Goal: Task Accomplishment & Management: Manage account settings

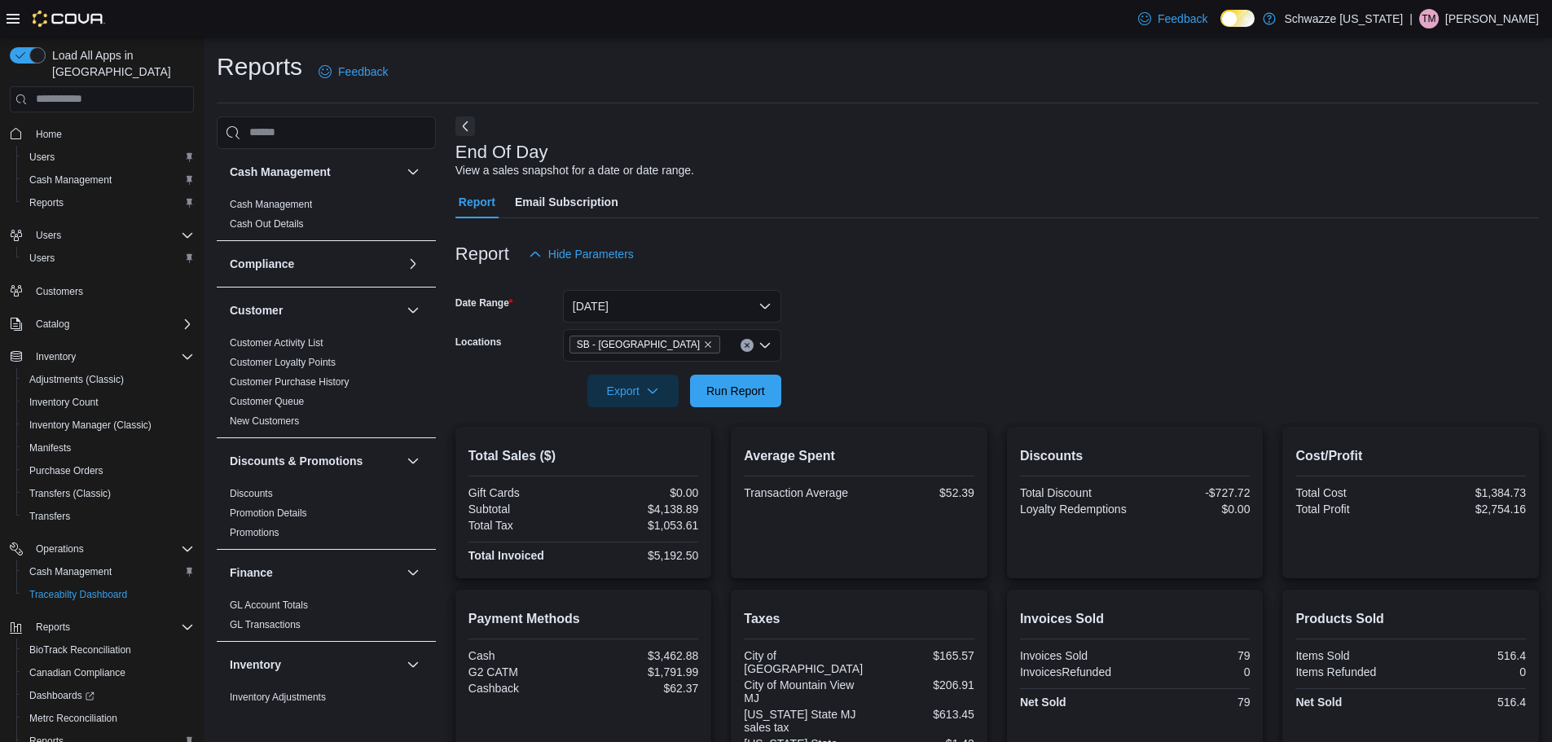
scroll to position [293, 0]
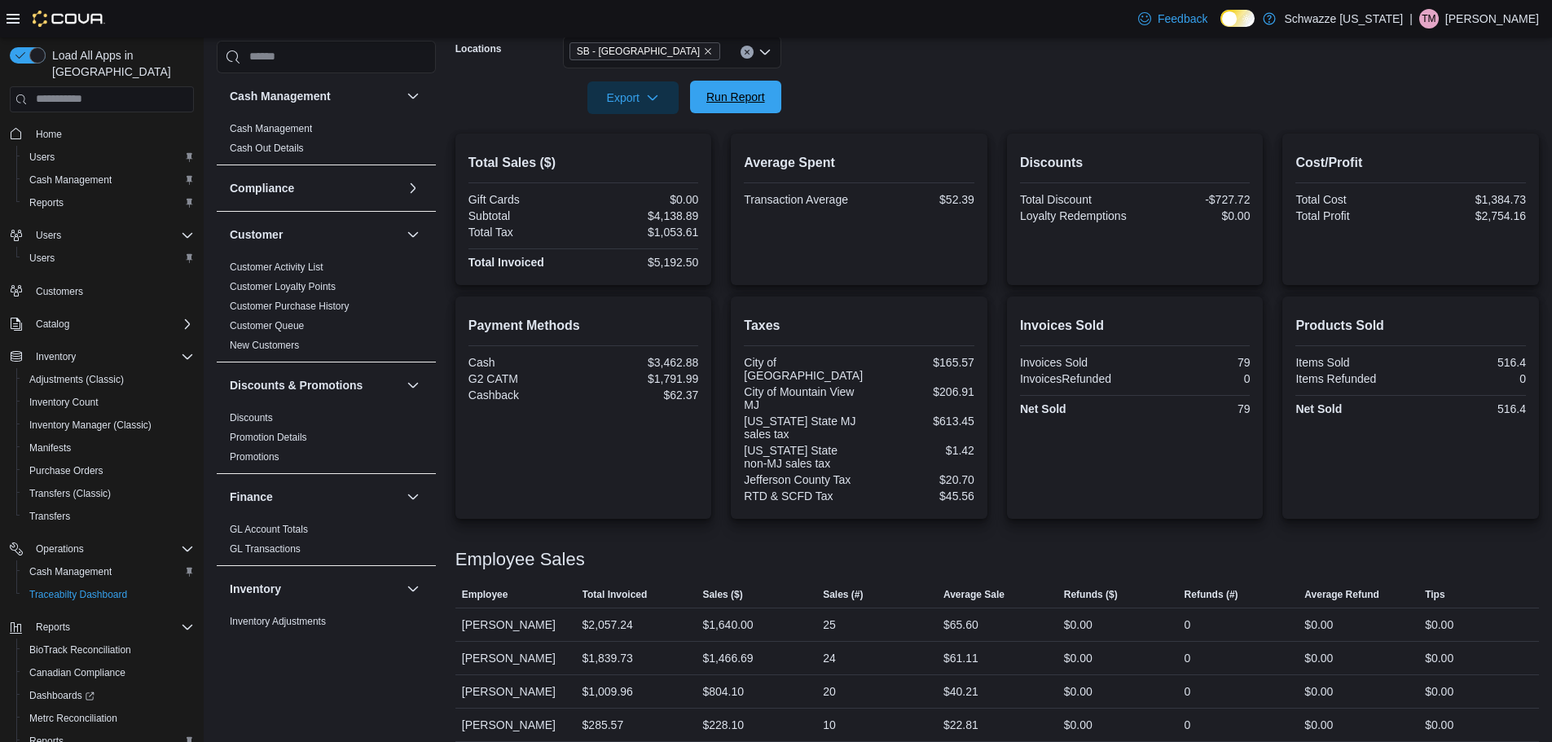
click at [747, 92] on span "Run Report" at bounding box center [735, 97] width 59 height 16
drag, startPoint x: 68, startPoint y: 552, endPoint x: 196, endPoint y: 568, distance: 128.8
click at [68, 565] on span "Cash Management" at bounding box center [70, 571] width 82 height 13
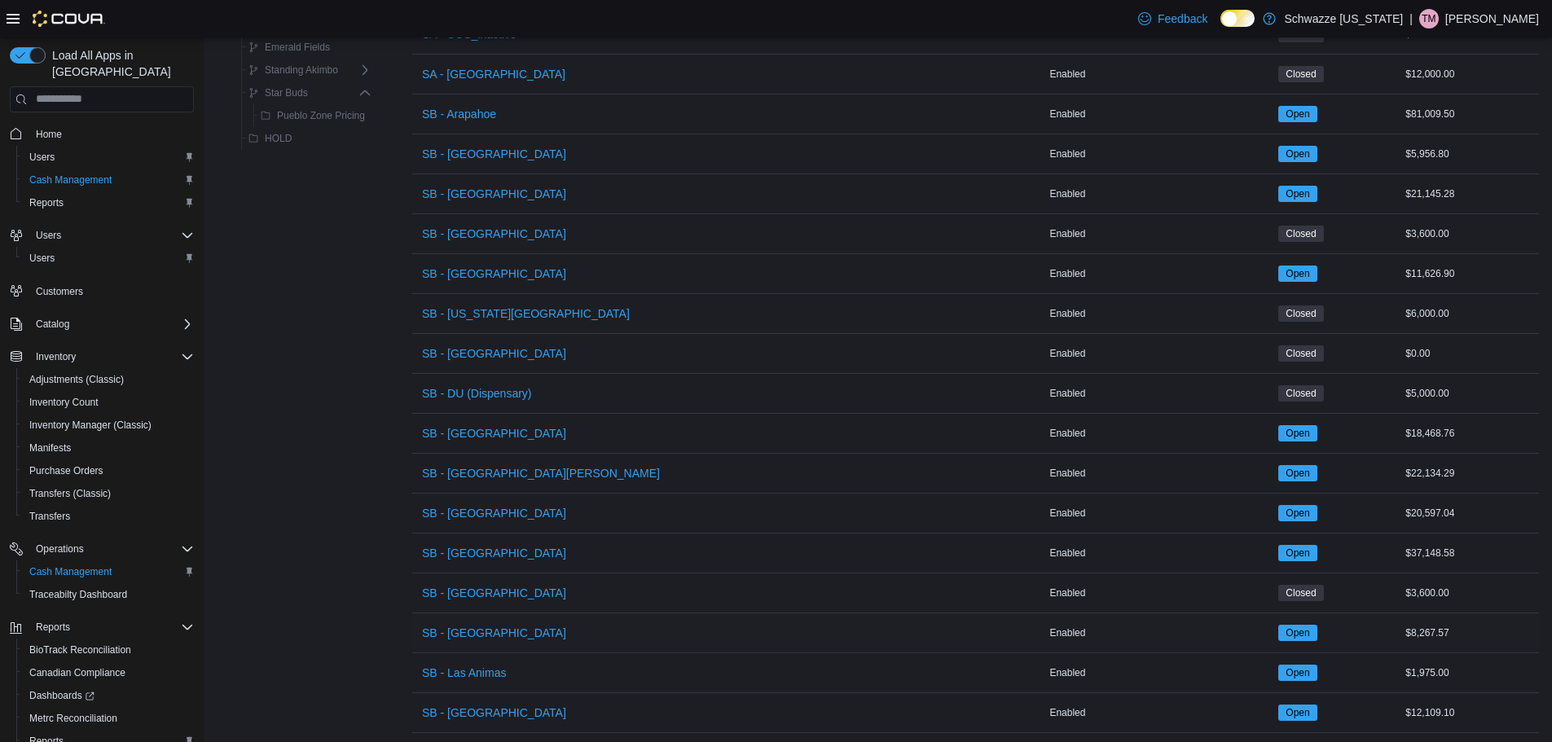
scroll to position [407, 0]
drag, startPoint x: 470, startPoint y: 629, endPoint x: 811, endPoint y: 675, distance: 343.6
click at [476, 629] on span "SB - [GEOGRAPHIC_DATA]" at bounding box center [494, 632] width 144 height 16
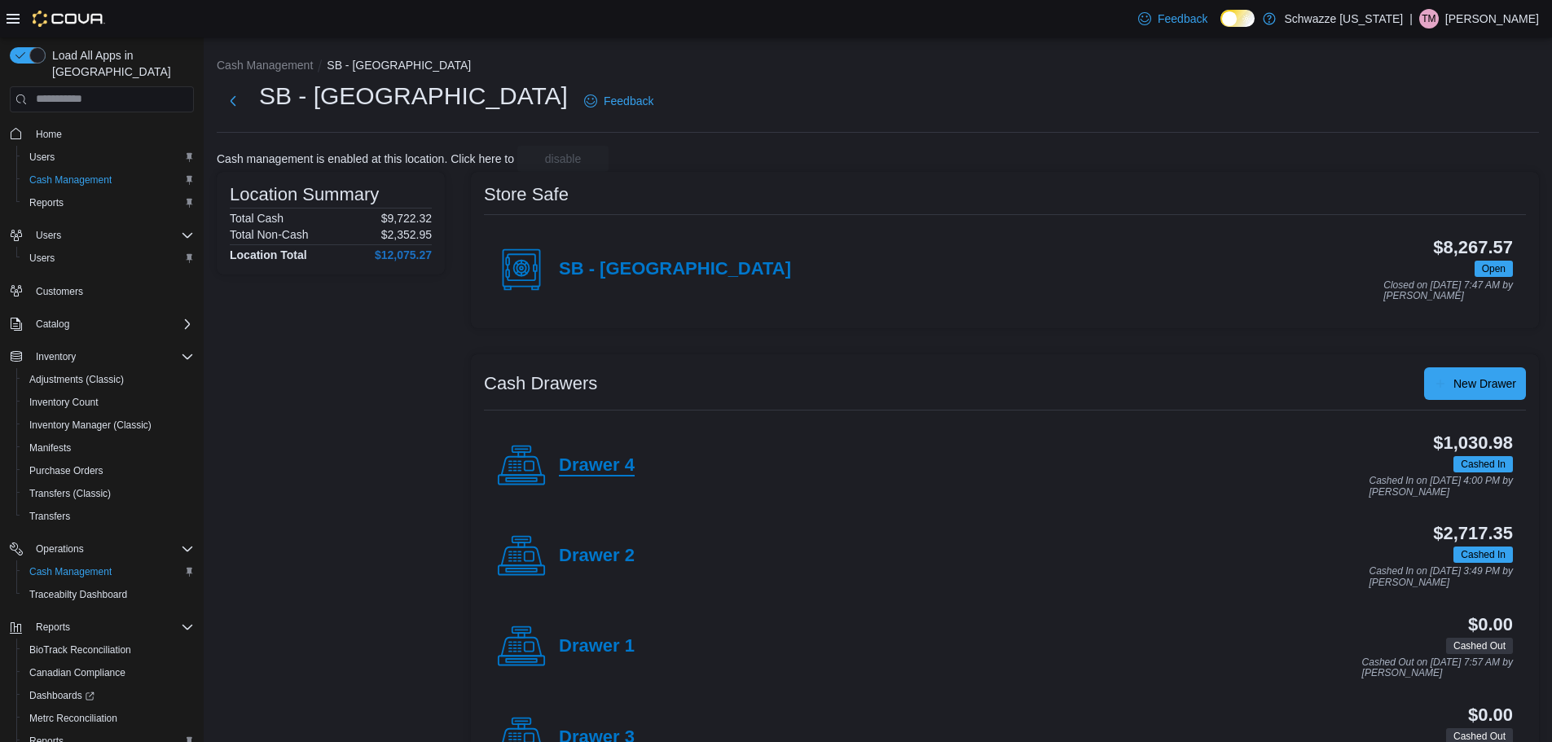
drag, startPoint x: 595, startPoint y: 463, endPoint x: 921, endPoint y: 565, distance: 342.2
click at [595, 466] on h4 "Drawer 4" at bounding box center [597, 465] width 76 height 21
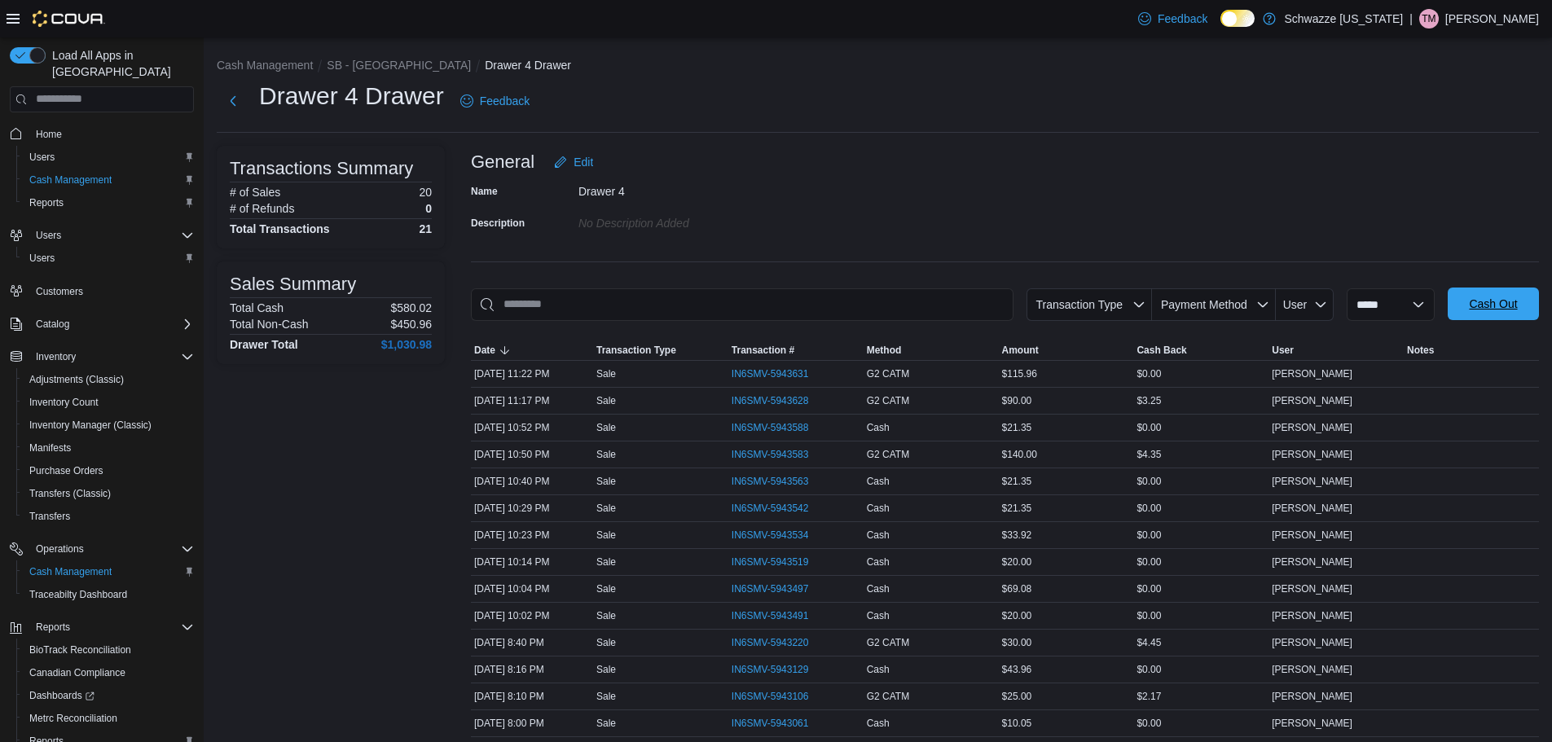
click at [1509, 298] on span "Cash Out" at bounding box center [1493, 304] width 48 height 16
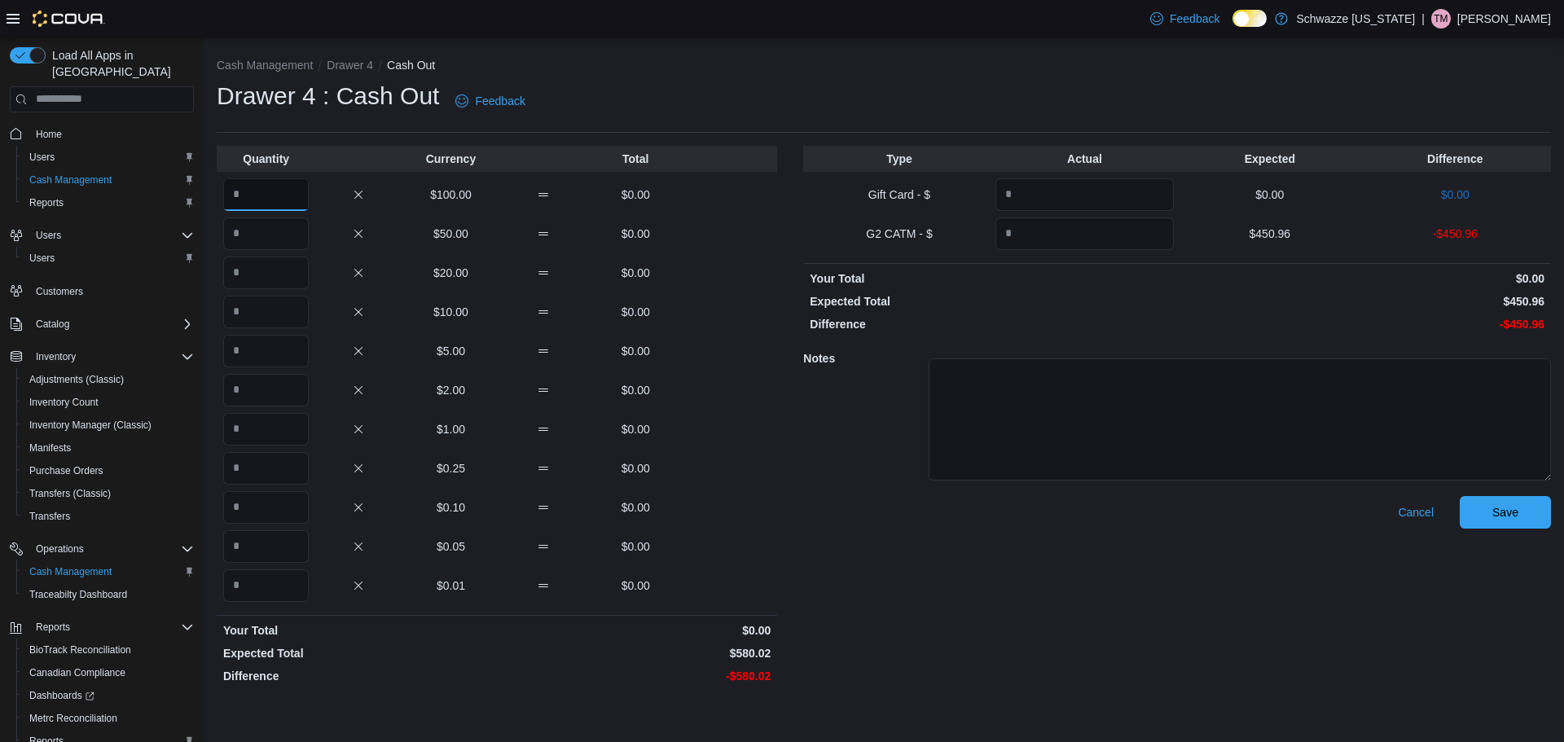
drag, startPoint x: 299, startPoint y: 203, endPoint x: 310, endPoint y: 94, distance: 108.9
click at [303, 183] on input "Quantity" at bounding box center [266, 194] width 86 height 33
type input "*"
click at [239, 275] on input "Quantity" at bounding box center [266, 273] width 86 height 33
type input "**"
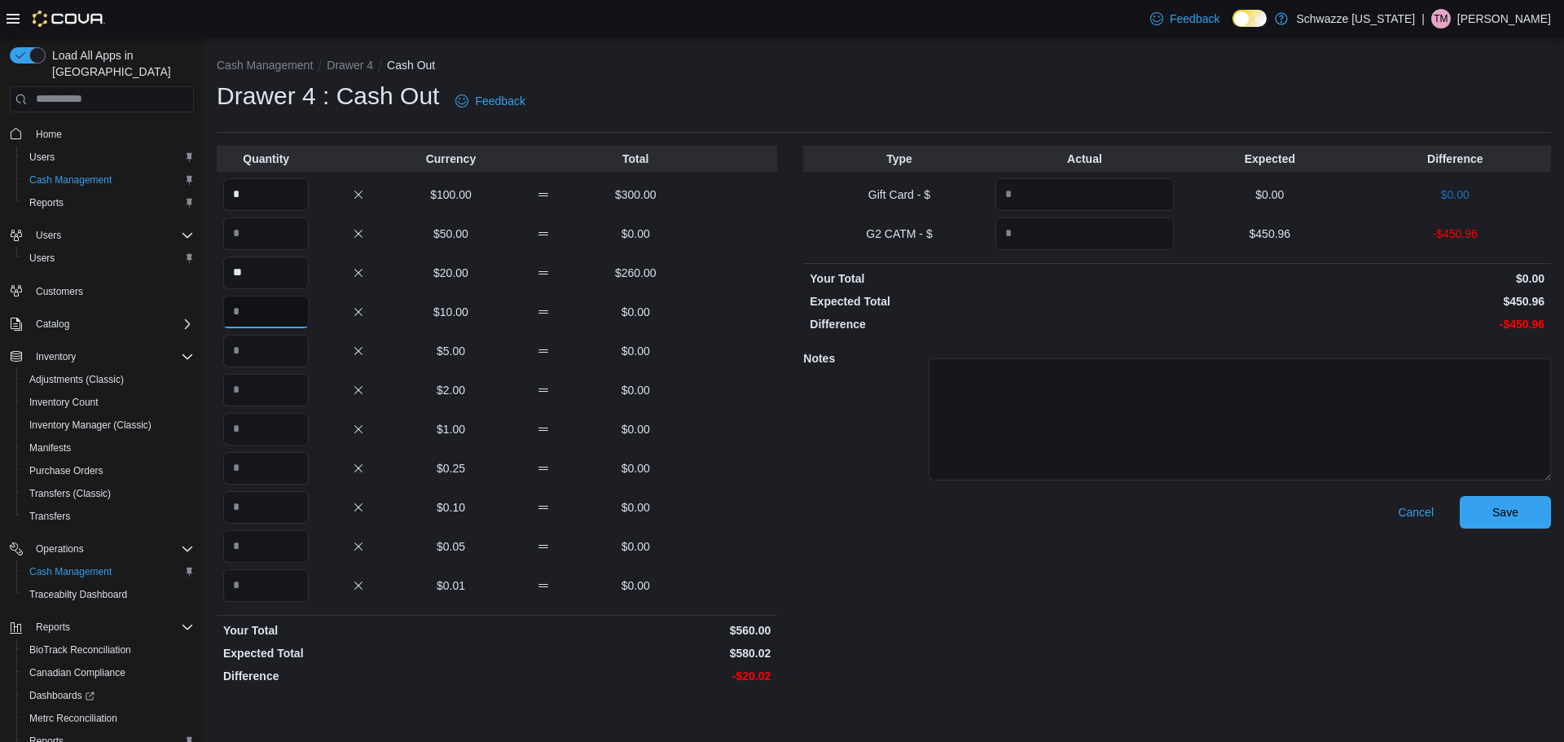
click at [259, 321] on input "Quantity" at bounding box center [266, 312] width 86 height 33
type input "*"
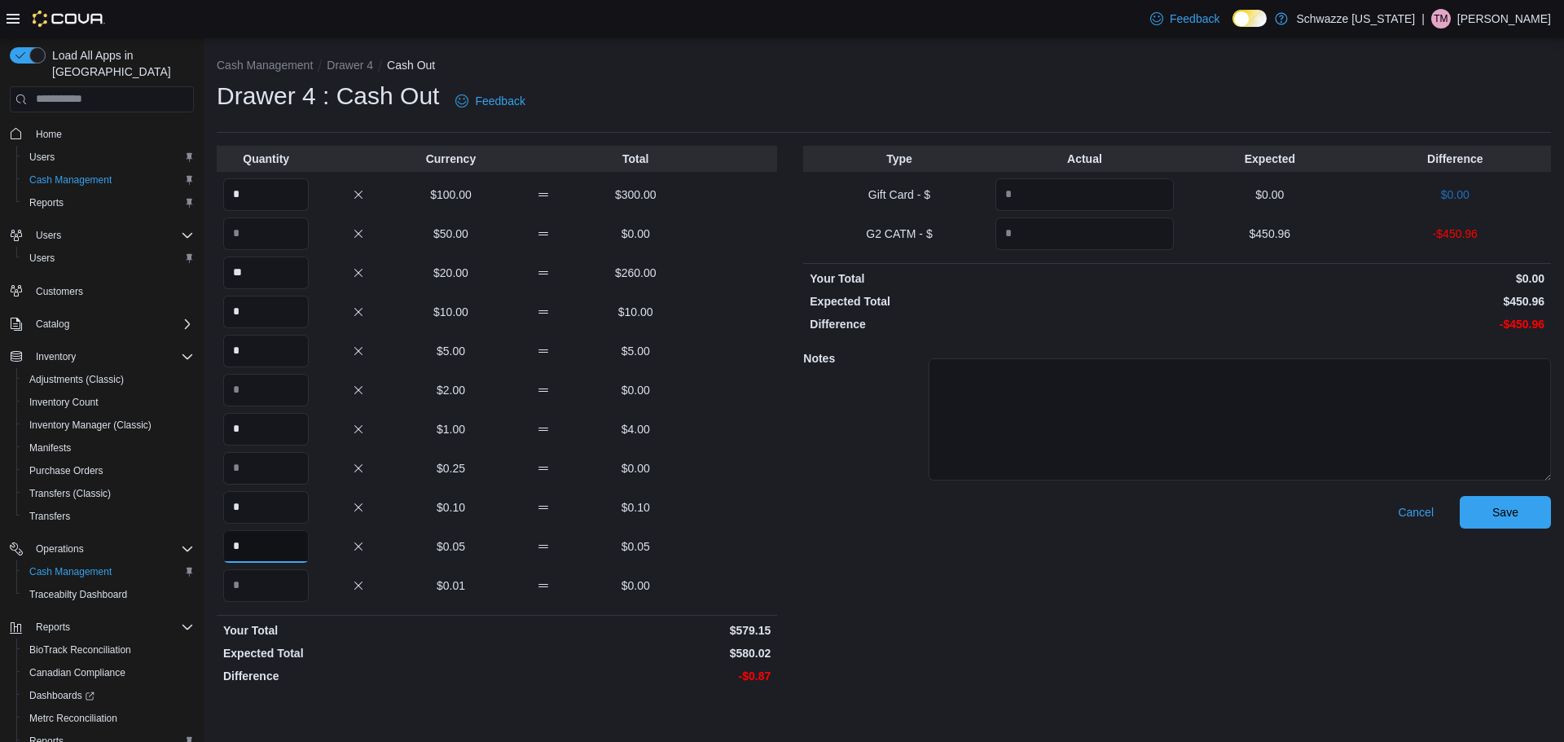
type input "*"
click at [1029, 228] on input "Quantity" at bounding box center [1084, 233] width 178 height 33
type input "******"
click at [1010, 266] on div "Type Actual Expected Difference Gift Card - $ $0.00 $0.00 G2 CATM - $ ****** $4…" at bounding box center [1177, 418] width 748 height 545
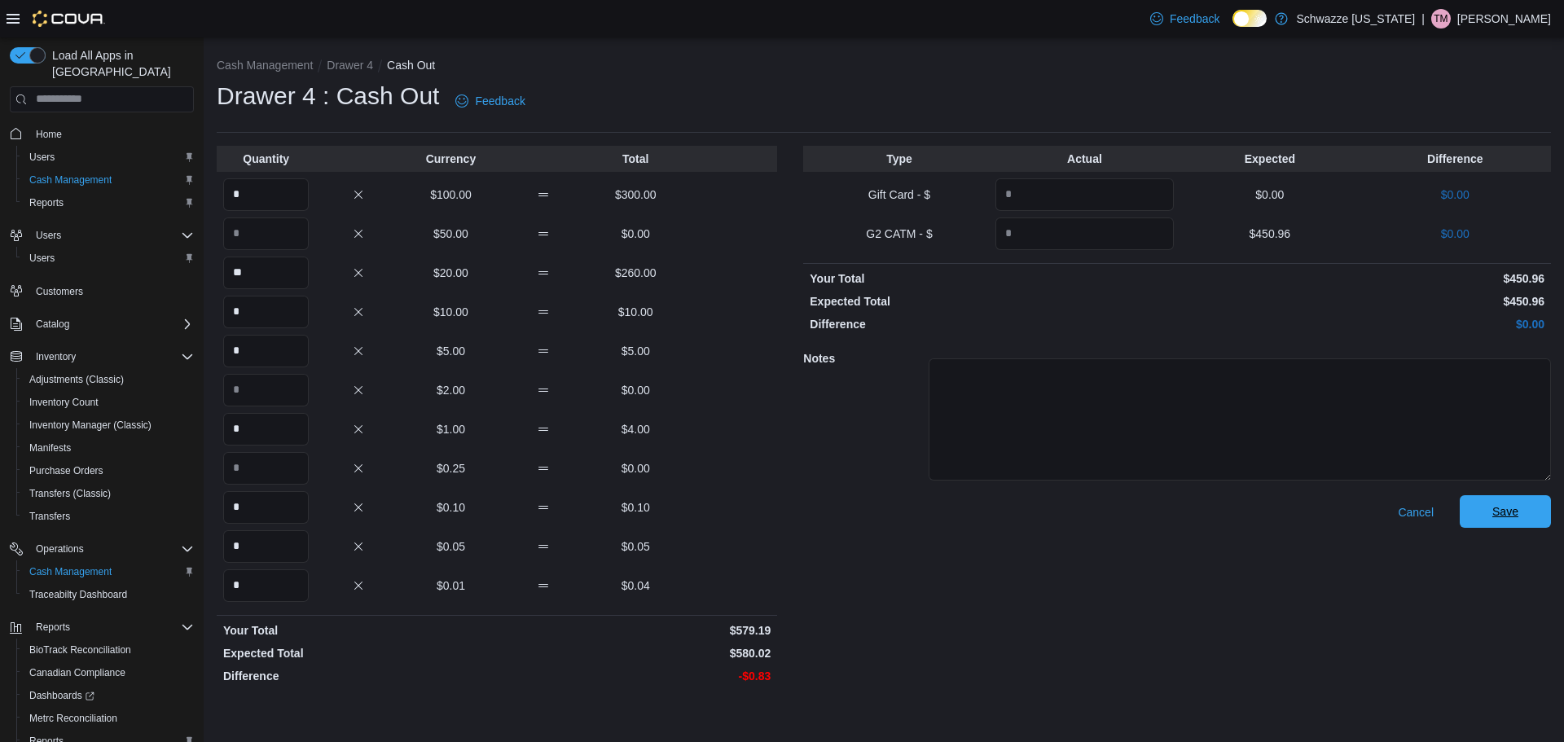
click at [1496, 514] on span "Save" at bounding box center [1505, 511] width 26 height 16
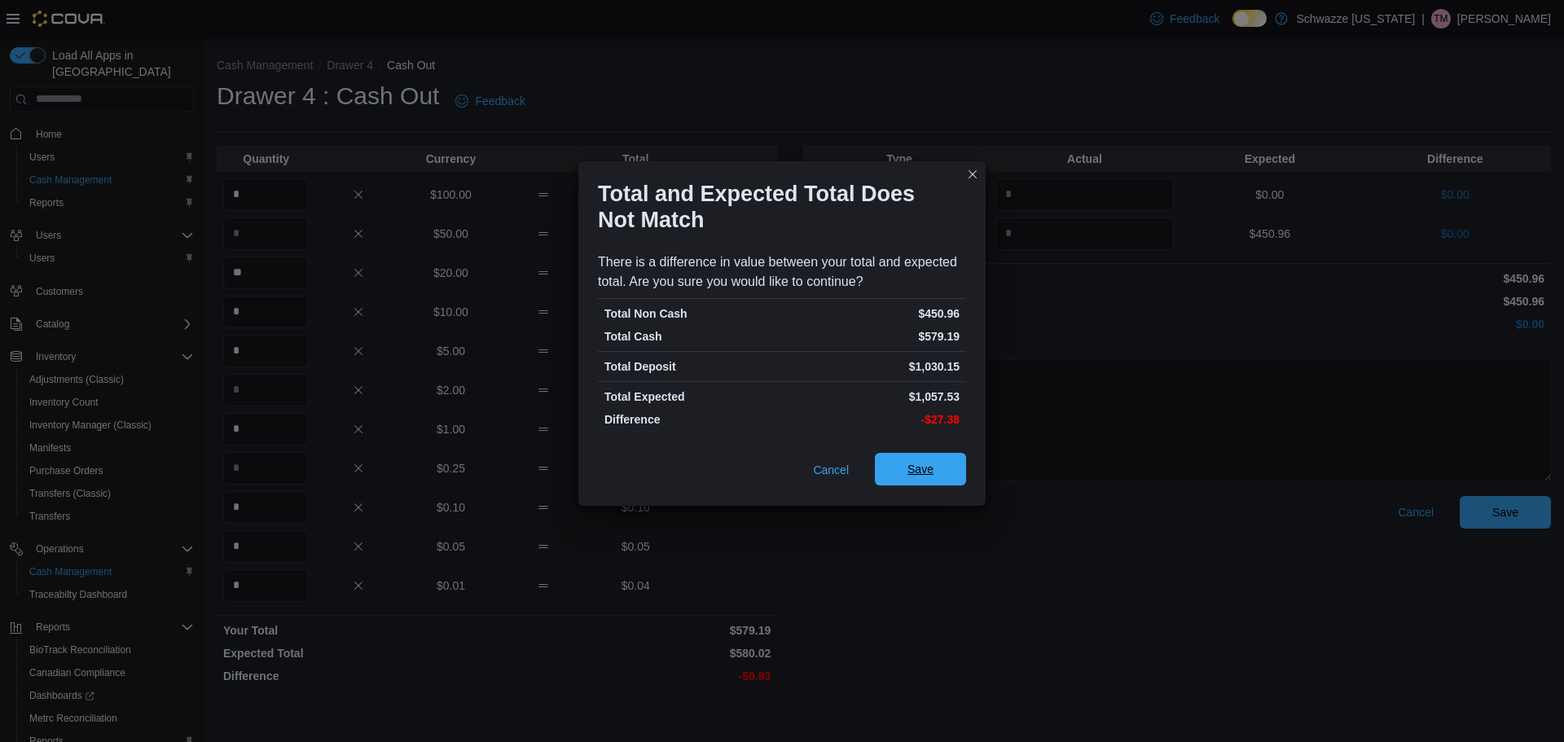
click at [923, 462] on span "Save" at bounding box center [921, 469] width 72 height 33
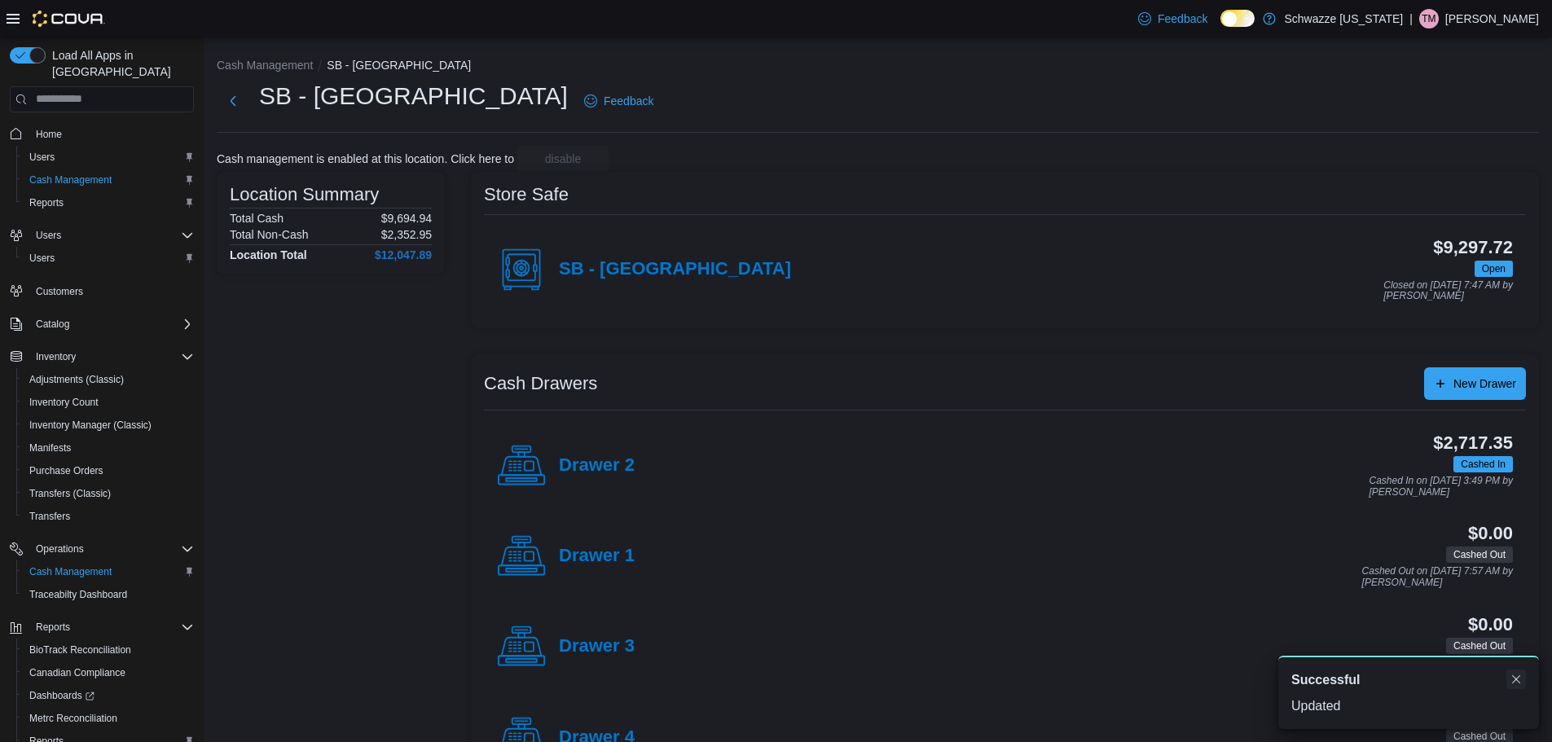
click at [1513, 680] on button "Dismiss toast" at bounding box center [1516, 680] width 20 height 20
click at [597, 462] on h4 "Drawer 2" at bounding box center [597, 465] width 76 height 21
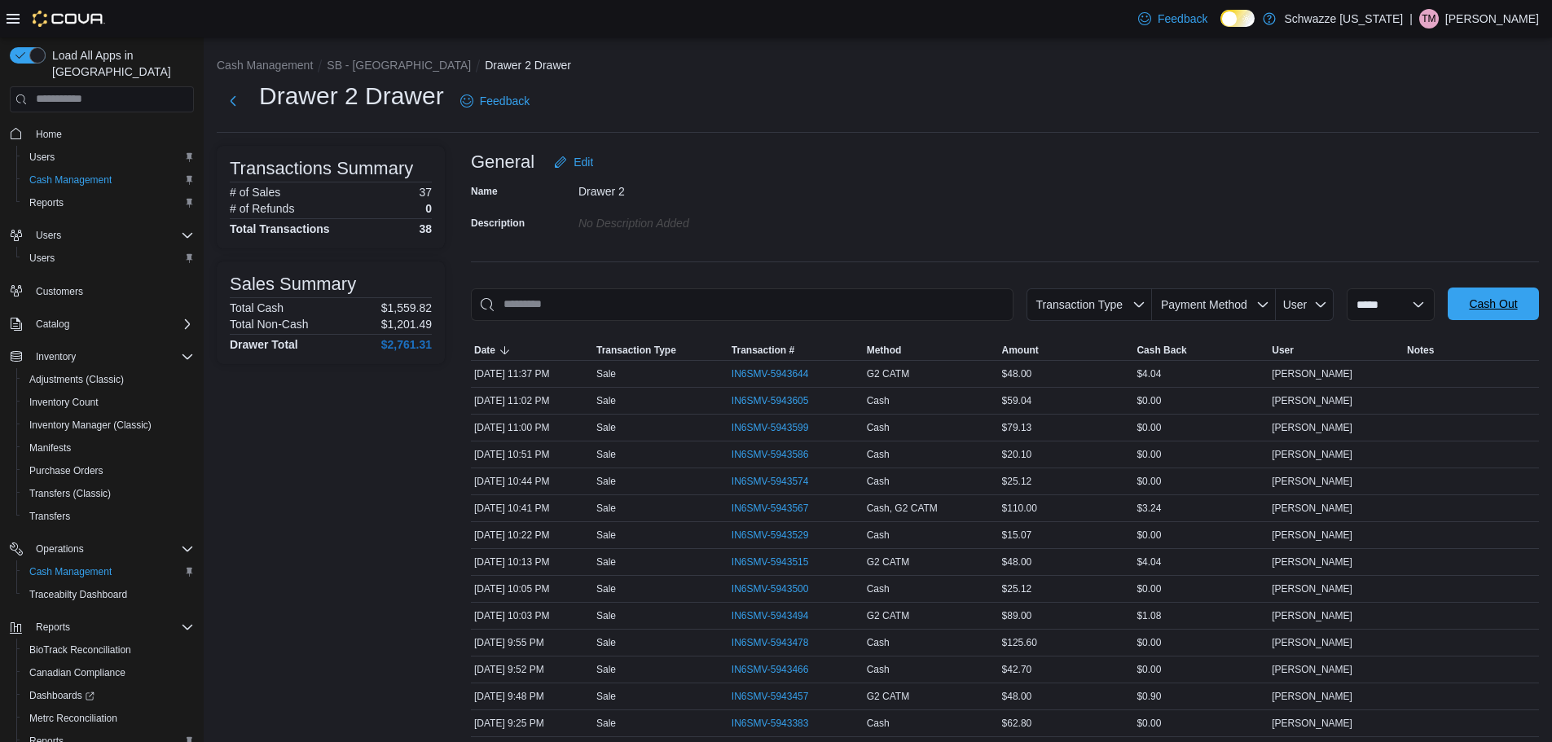
click at [1497, 304] on span "Cash Out" at bounding box center [1493, 304] width 48 height 16
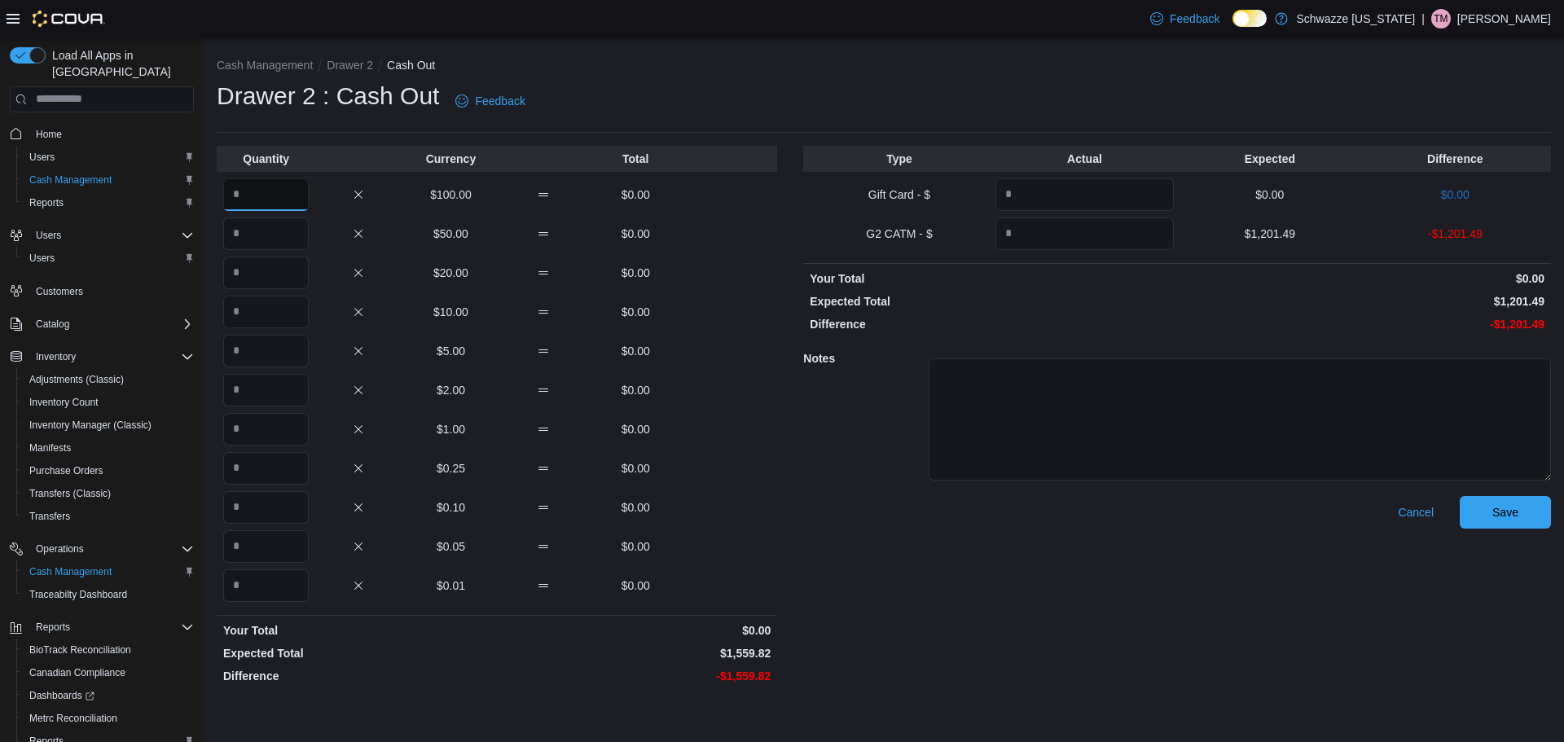
click at [301, 195] on input "Quantity" at bounding box center [266, 194] width 86 height 33
type input "*"
drag, startPoint x: 253, startPoint y: 222, endPoint x: 125, endPoint y: 184, distance: 132.5
click at [235, 219] on input "Quantity" at bounding box center [266, 233] width 86 height 33
type input "*"
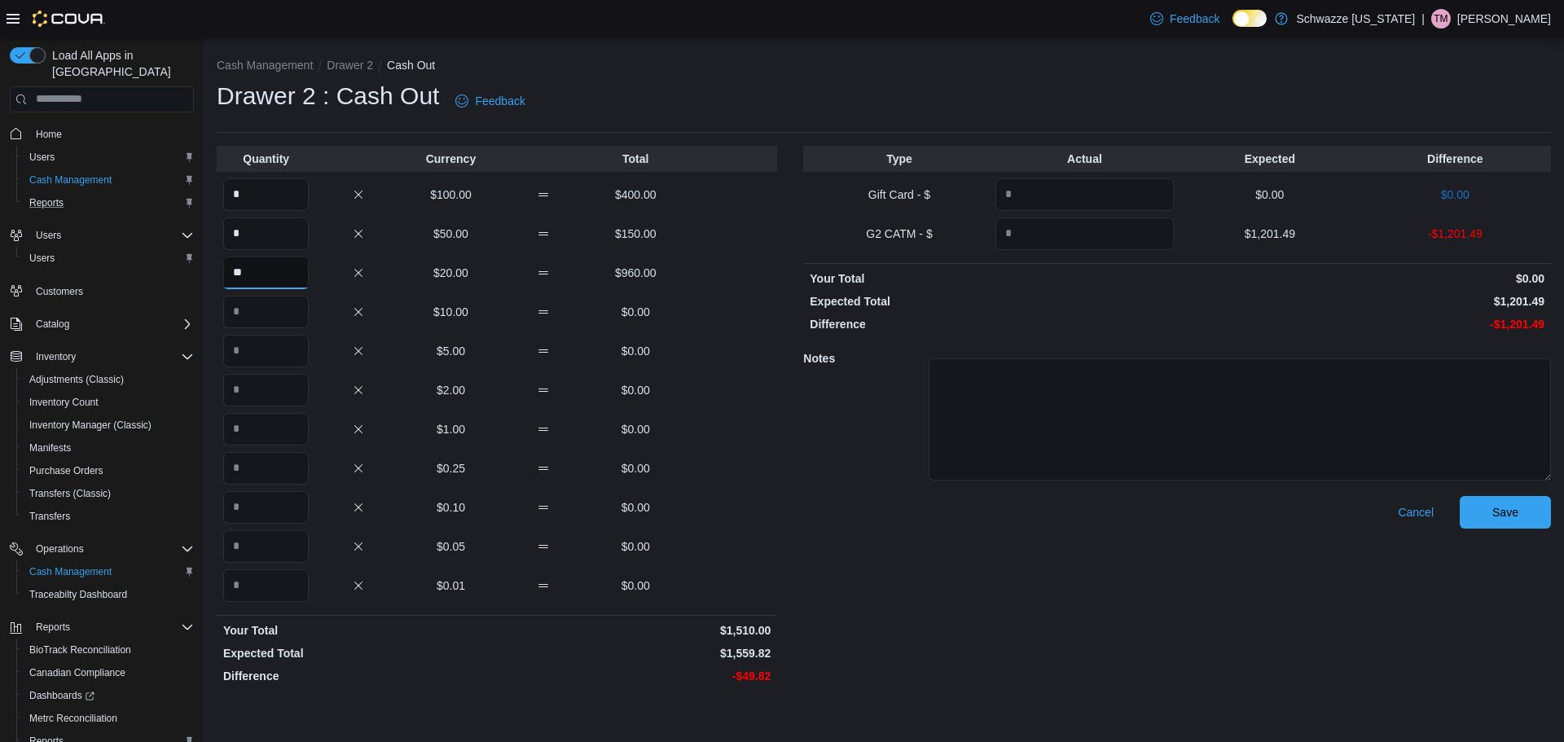
type input "**"
type input "*"
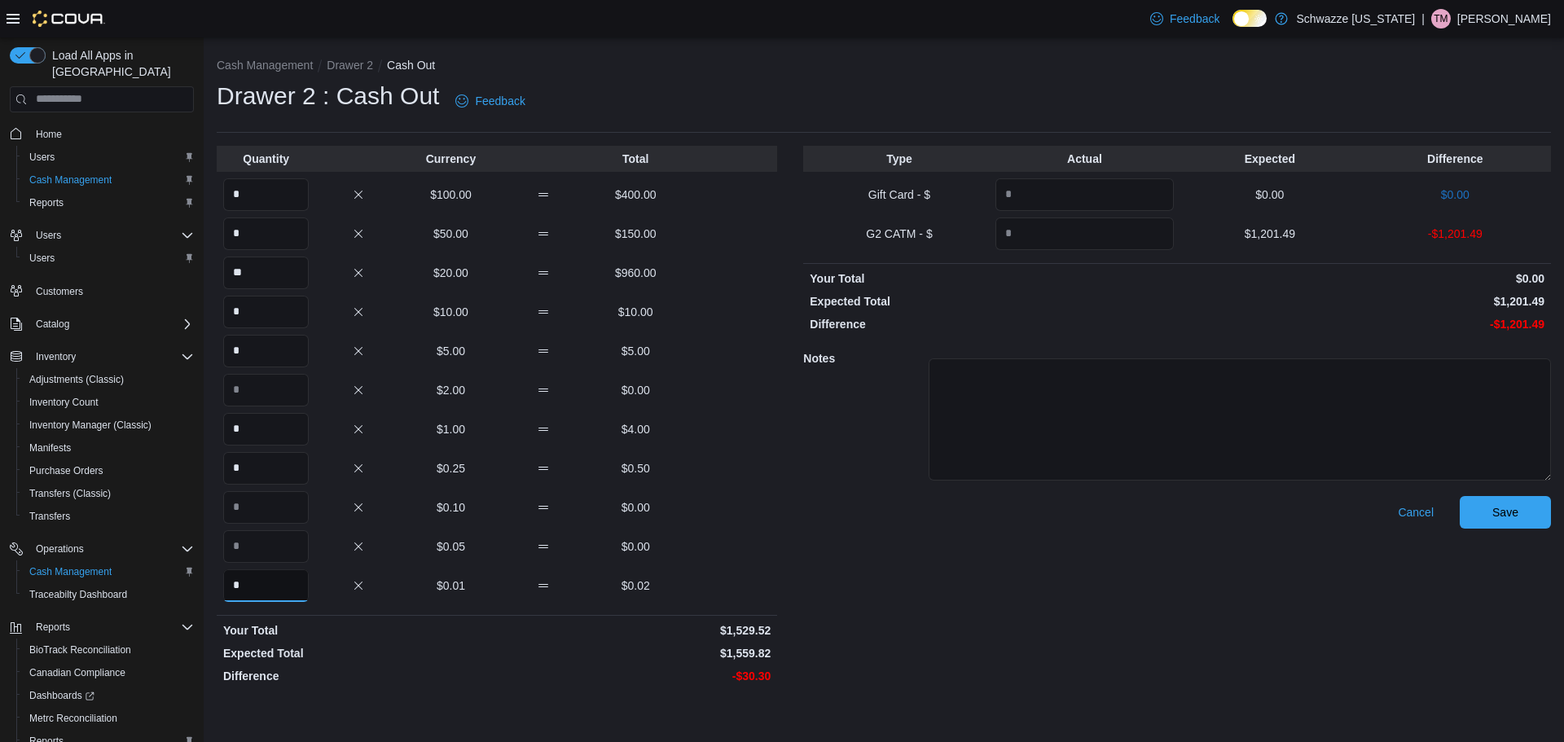
type input "*"
click at [1048, 237] on input "Quantity" at bounding box center [1084, 233] width 178 height 33
type input "*******"
drag, startPoint x: 1036, startPoint y: 354, endPoint x: 1030, endPoint y: 367, distance: 13.5
click at [1036, 357] on div at bounding box center [1240, 417] width 622 height 131
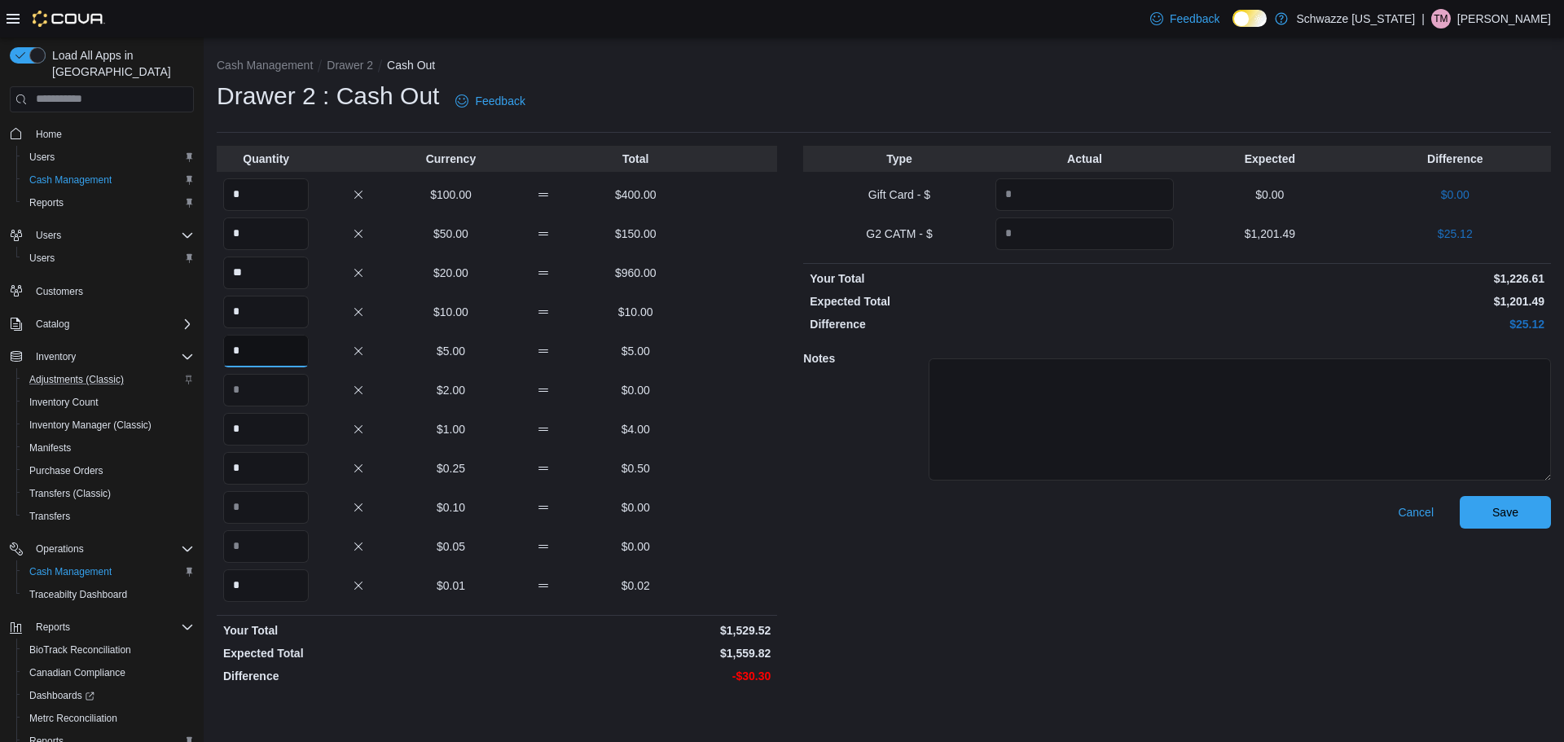
drag, startPoint x: 247, startPoint y: 350, endPoint x: 175, endPoint y: 363, distance: 72.9
click at [180, 364] on div "Load All Apps in New Hub Home Users Cash Management Reports Users Users Custome…" at bounding box center [782, 389] width 1564 height 705
type input "*"
click at [885, 591] on div "Cancel Save" at bounding box center [1177, 593] width 748 height 195
click at [1105, 406] on textarea at bounding box center [1240, 419] width 622 height 122
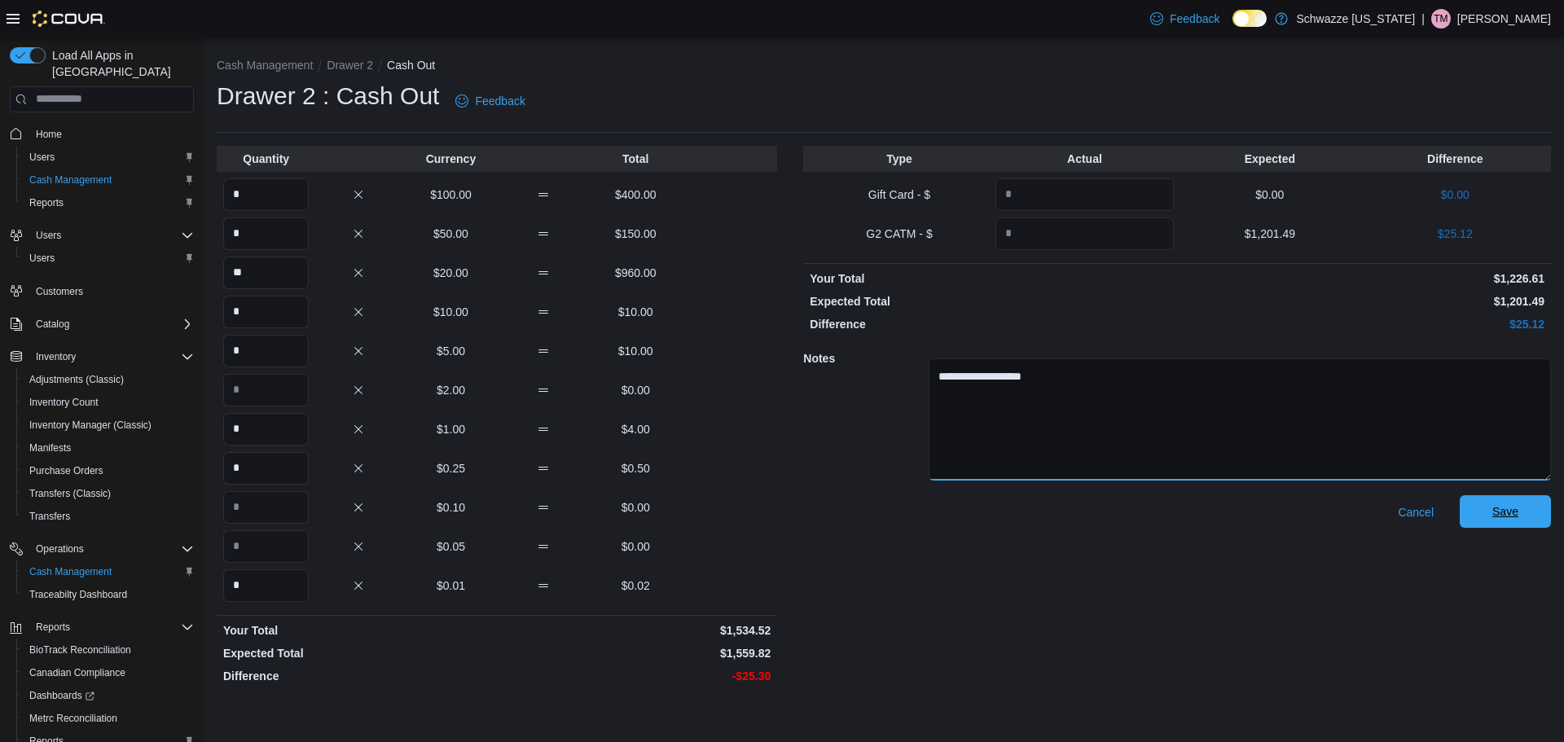
type textarea "**********"
click at [1518, 514] on span "Save" at bounding box center [1505, 511] width 26 height 16
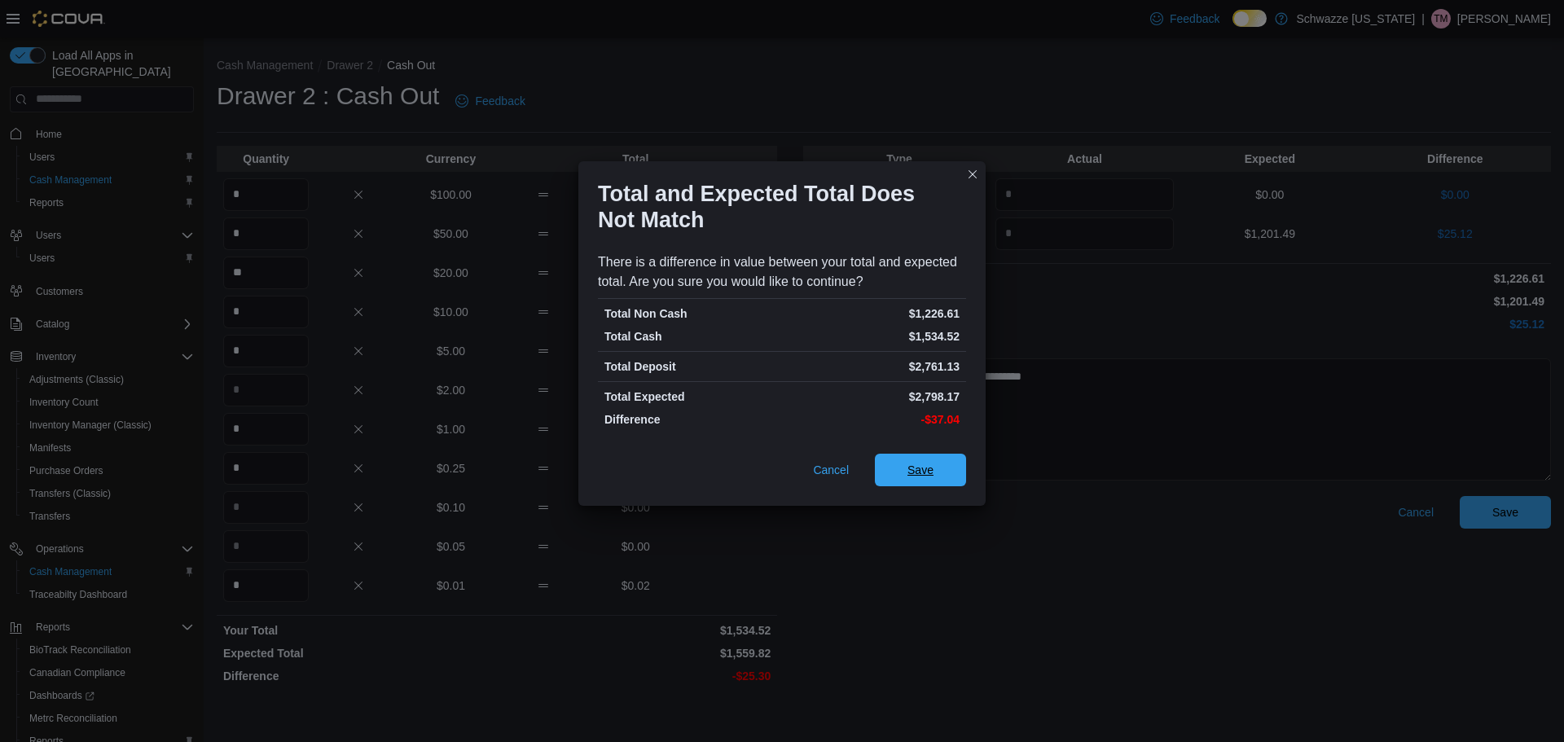
click at [925, 468] on span "Save" at bounding box center [920, 470] width 26 height 16
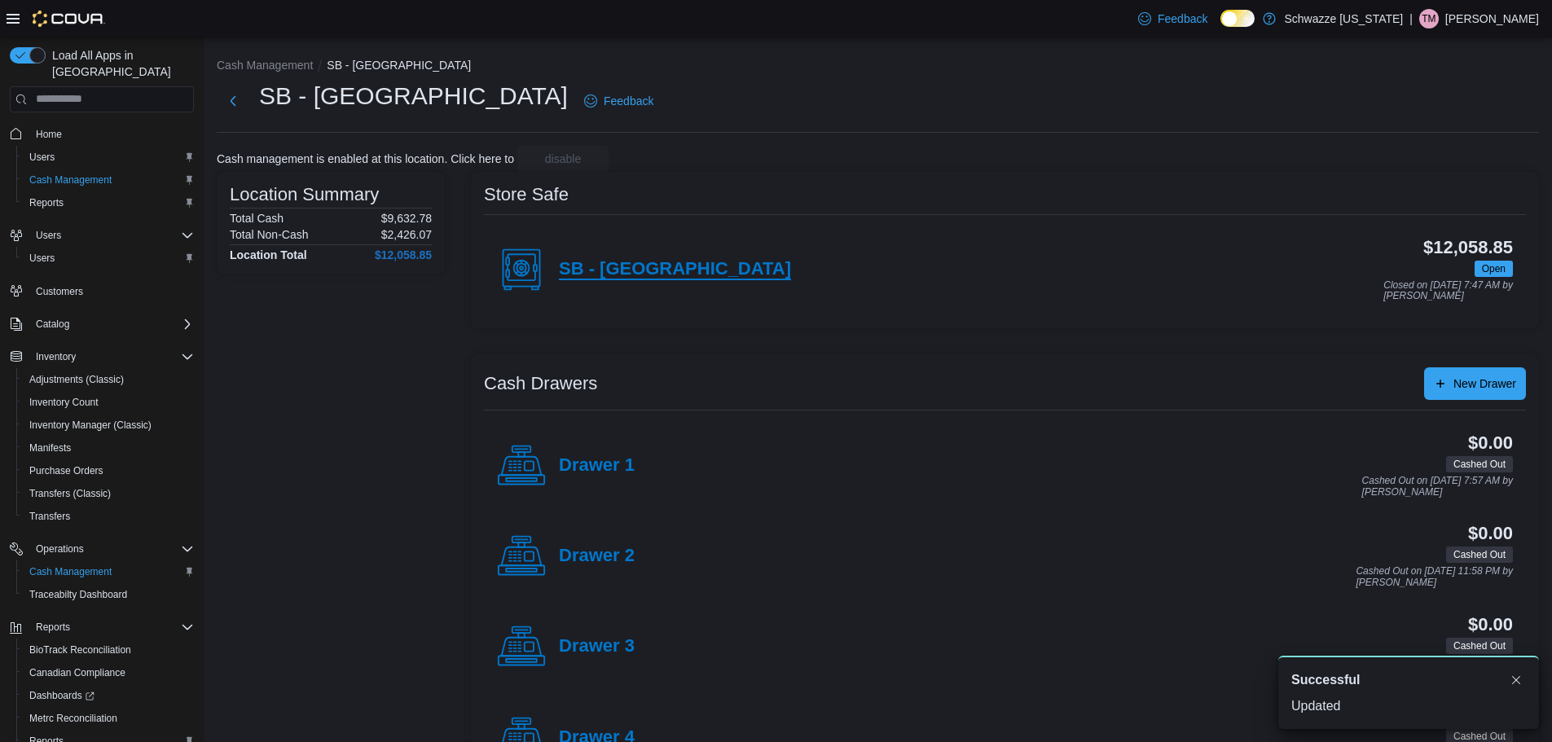
click at [635, 275] on h4 "SB - [GEOGRAPHIC_DATA]" at bounding box center [675, 269] width 232 height 21
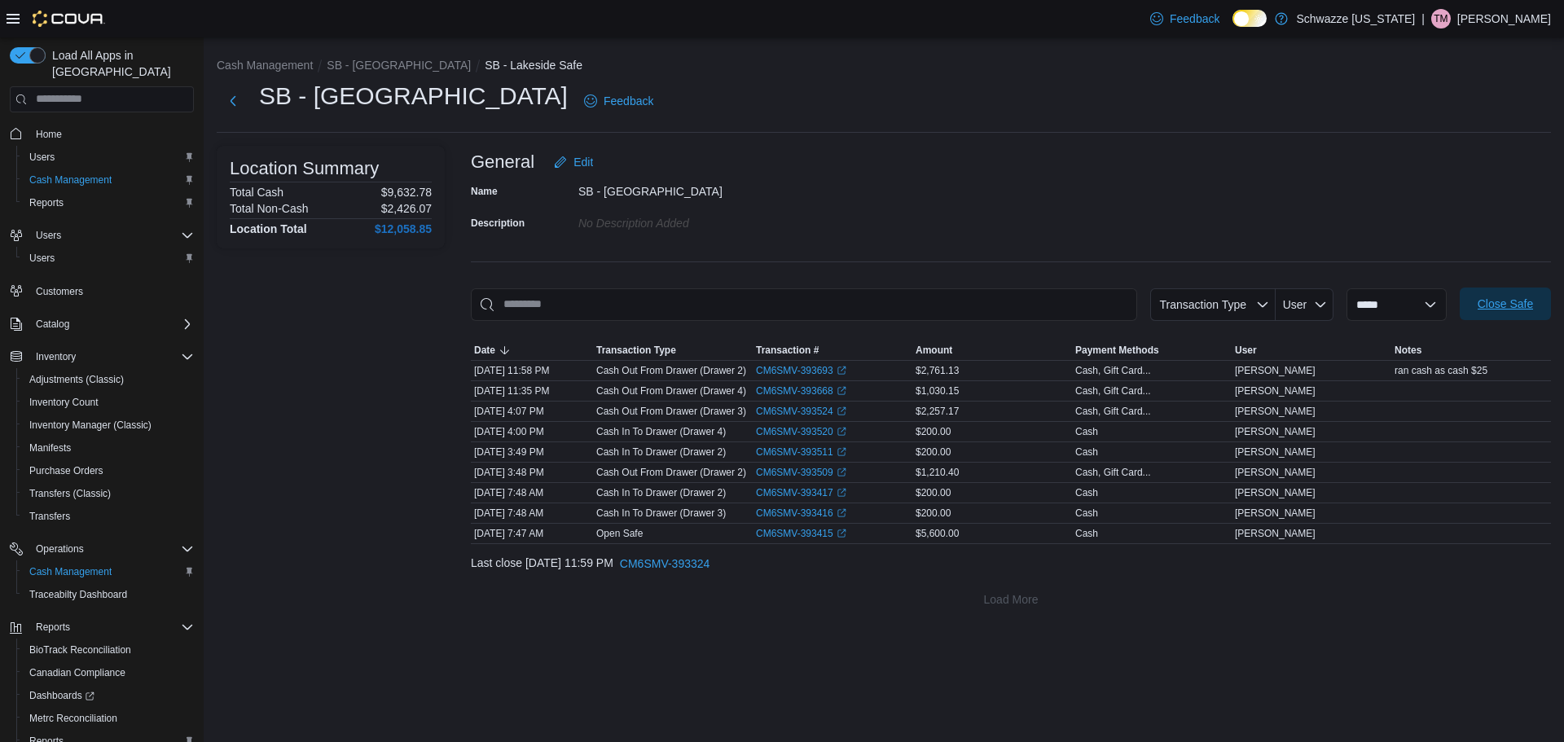
click at [1521, 298] on span "Close Safe" at bounding box center [1505, 304] width 55 height 16
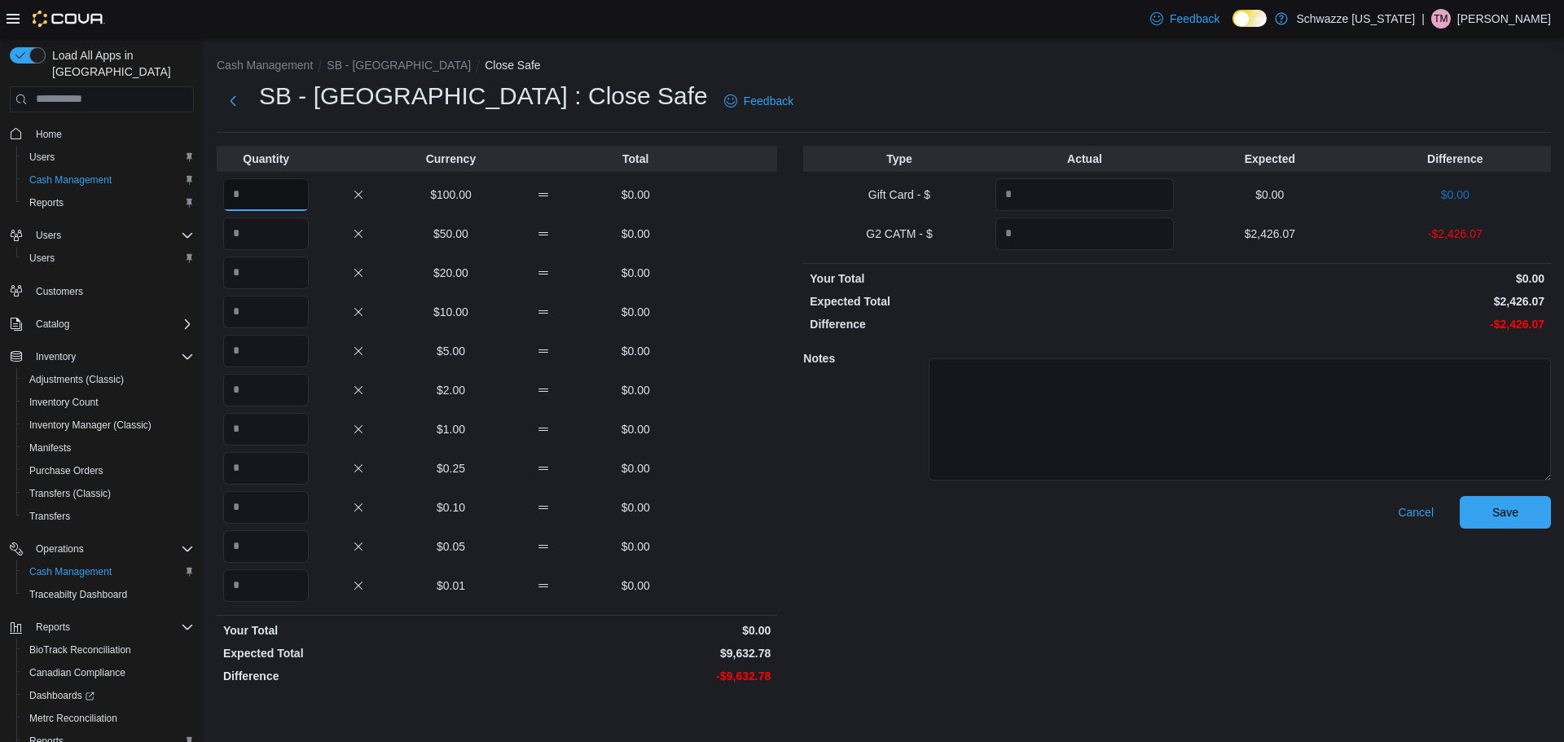
click at [265, 201] on input "Quantity" at bounding box center [266, 194] width 86 height 33
type input "**"
click at [262, 269] on input "Quantity" at bounding box center [266, 273] width 86 height 33
type input "*"
click at [279, 322] on input "Quantity" at bounding box center [266, 312] width 86 height 33
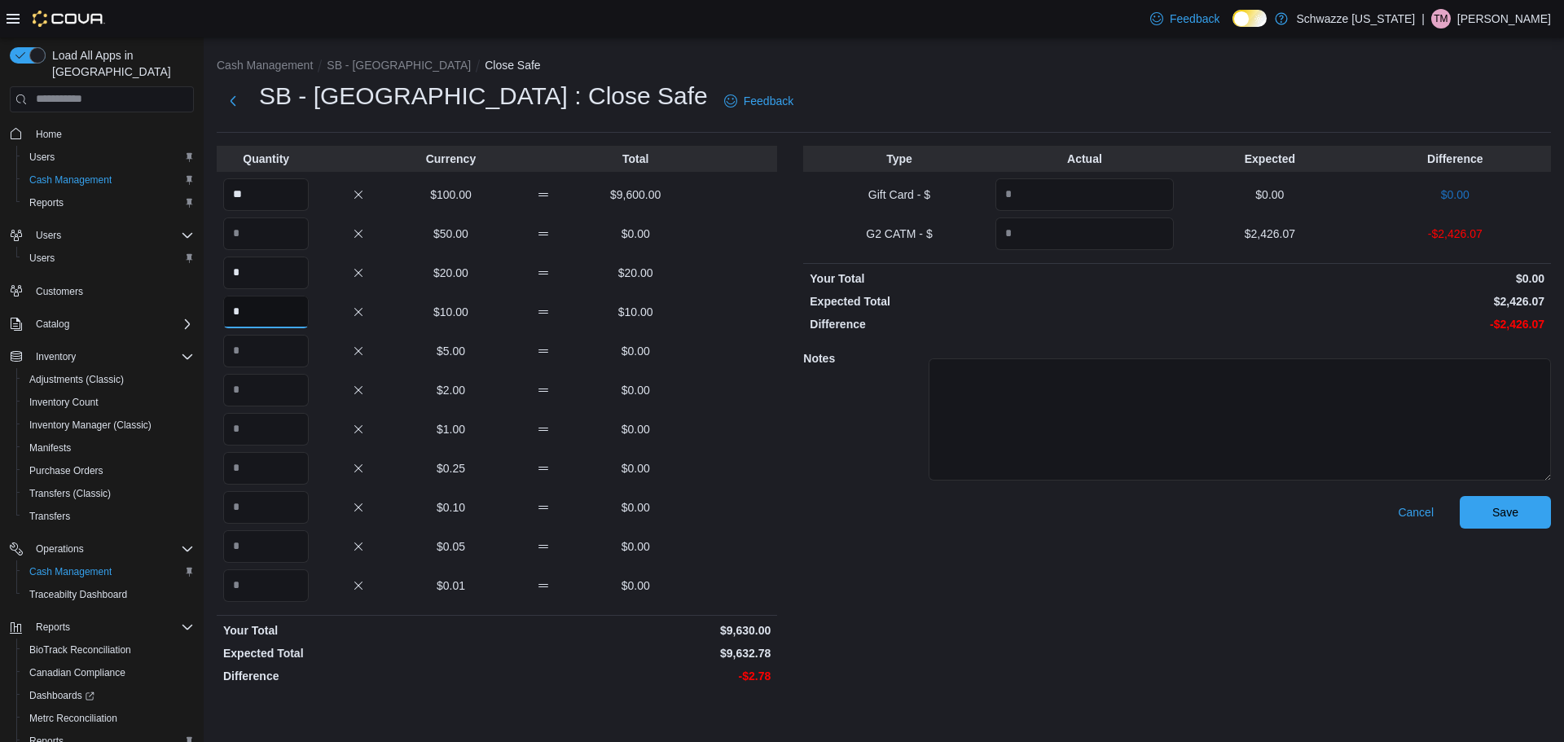
type input "*"
click at [274, 421] on input "Quantity" at bounding box center [266, 429] width 86 height 33
type input "*"
click at [277, 463] on input "Quantity" at bounding box center [266, 468] width 86 height 33
type input "*"
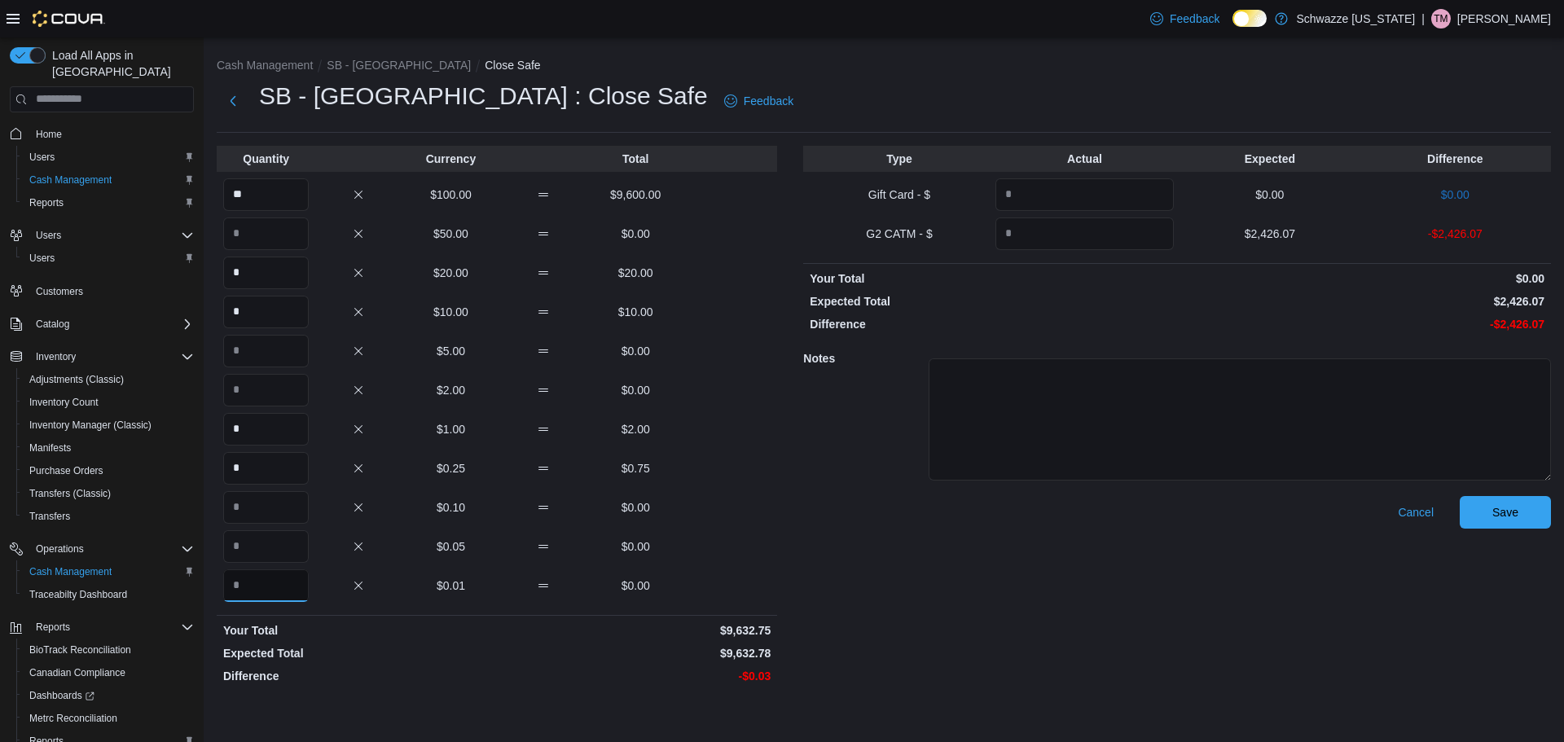
click at [296, 588] on input "Quantity" at bounding box center [266, 585] width 86 height 33
type input "*"
click at [1090, 234] on input "Quantity" at bounding box center [1084, 233] width 178 height 33
type input "*******"
drag, startPoint x: 1506, startPoint y: 512, endPoint x: 1563, endPoint y: 536, distance: 62.0
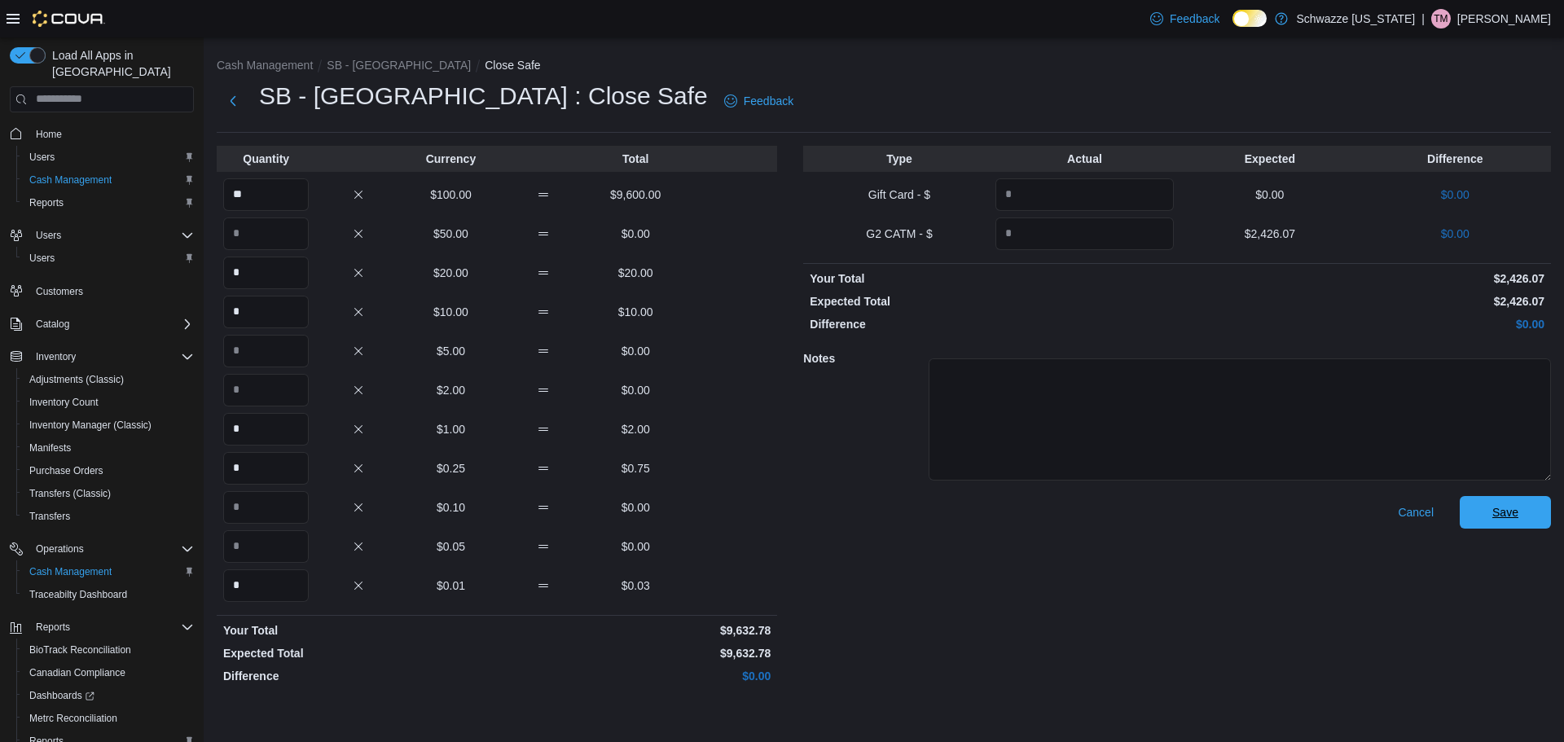
click at [1509, 512] on span "Save" at bounding box center [1505, 512] width 26 height 16
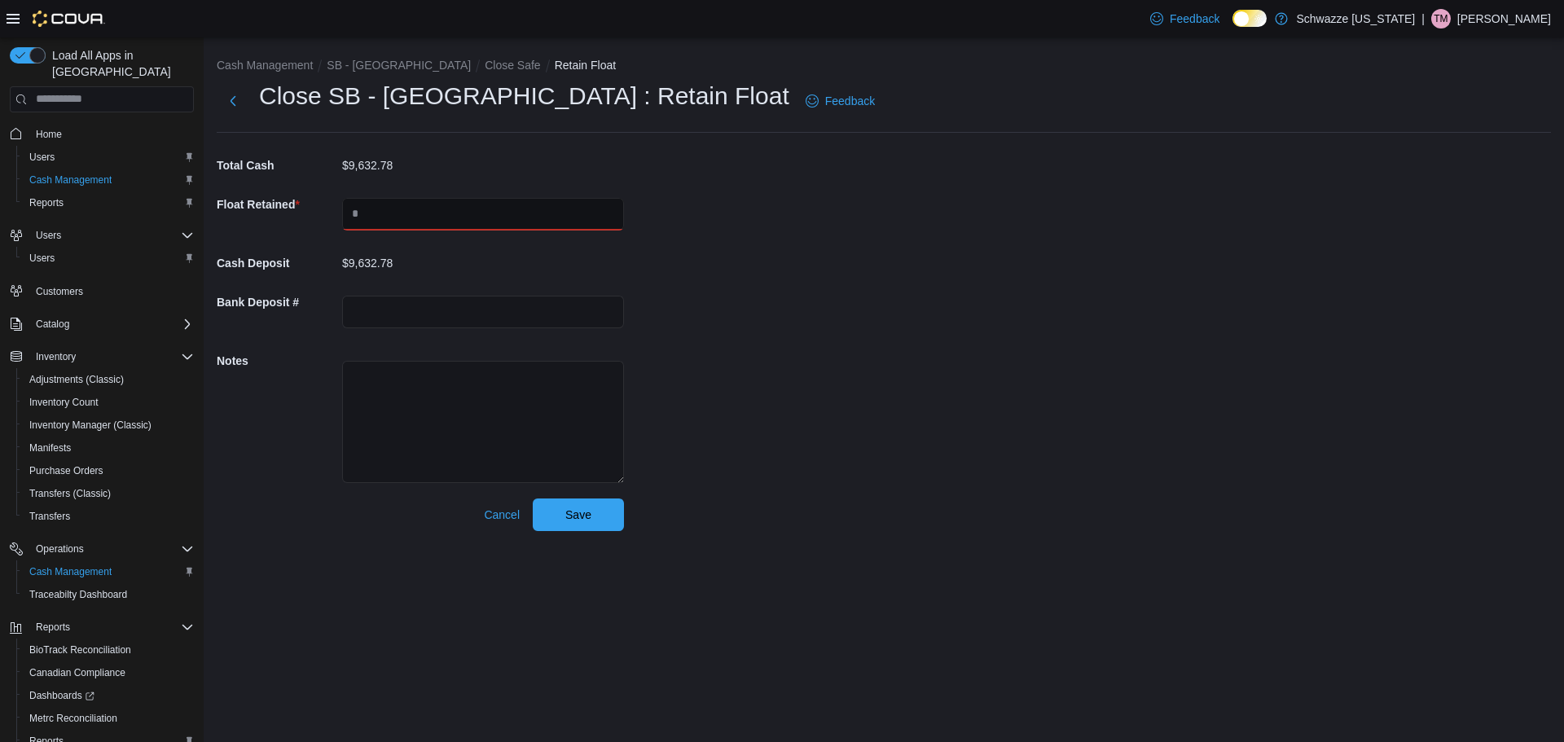
click at [413, 218] on input "text" at bounding box center [483, 214] width 282 height 33
type input "****"
click at [417, 300] on input "text" at bounding box center [483, 312] width 282 height 33
type input "*********"
click at [724, 313] on div "Cash Management SB - Lakeside Close Safe Retain Float Close SB - [GEOGRAPHIC_DA…" at bounding box center [884, 290] width 1360 height 507
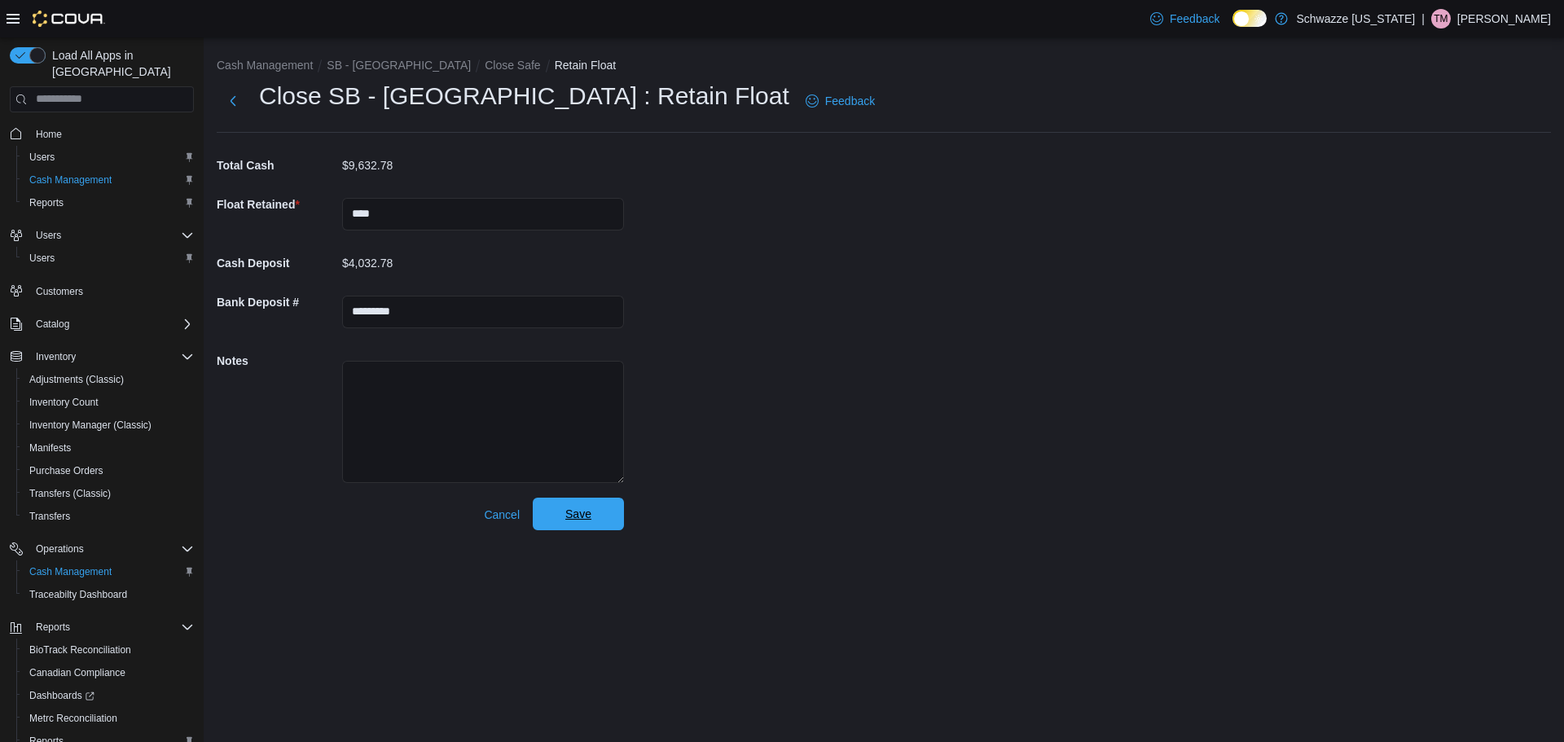
click at [614, 516] on button "Save" at bounding box center [578, 514] width 91 height 33
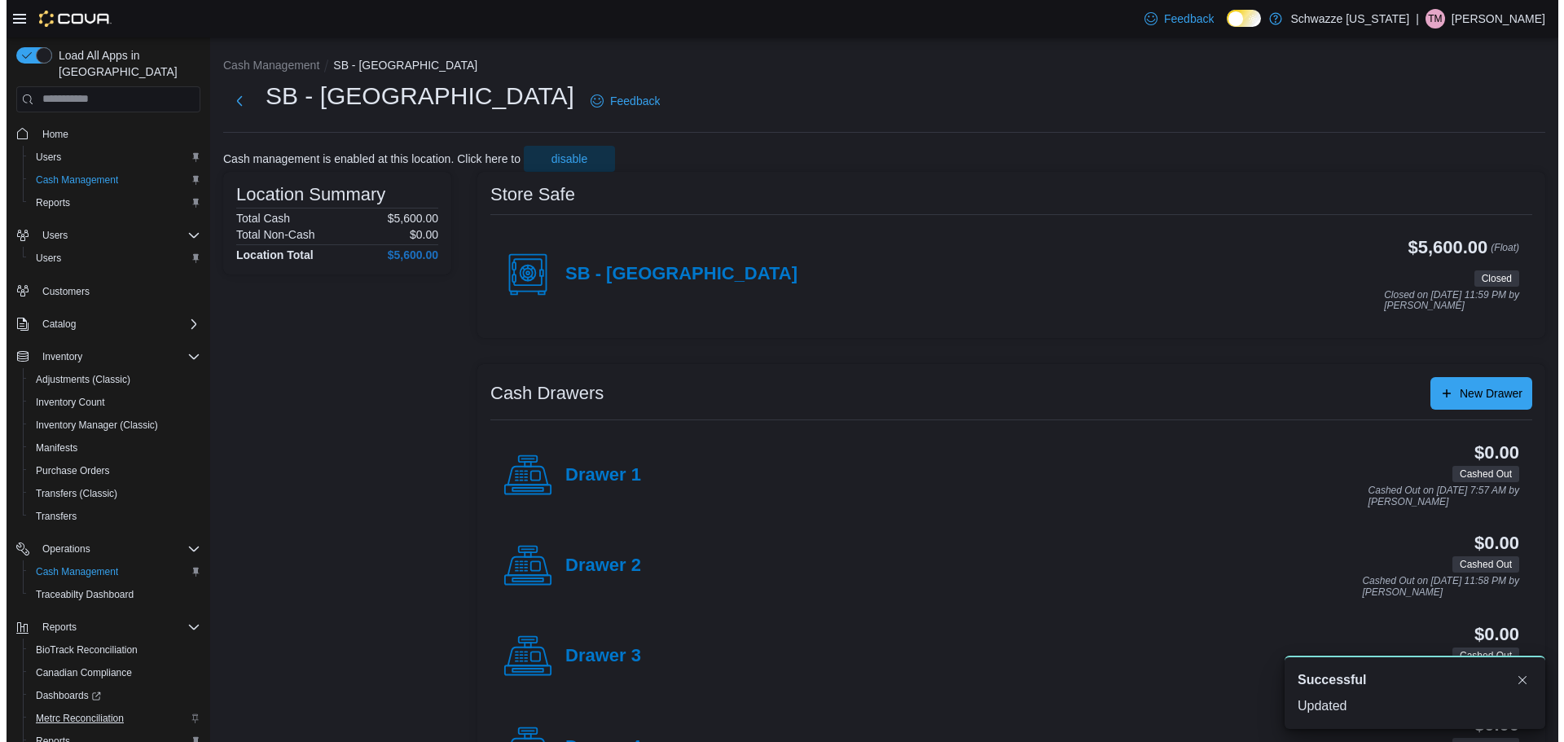
scroll to position [76, 0]
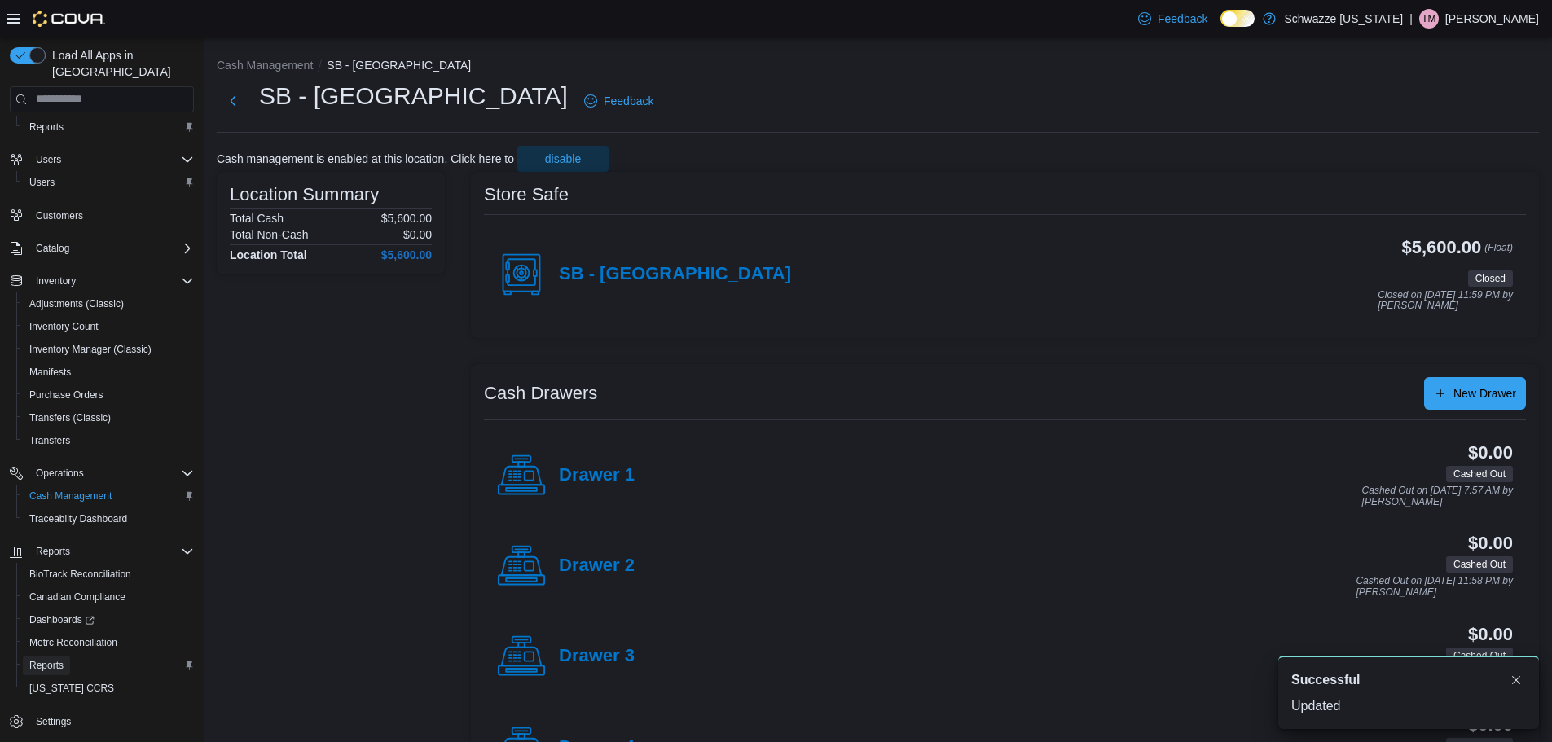
click at [52, 659] on span "Reports" at bounding box center [46, 665] width 34 height 13
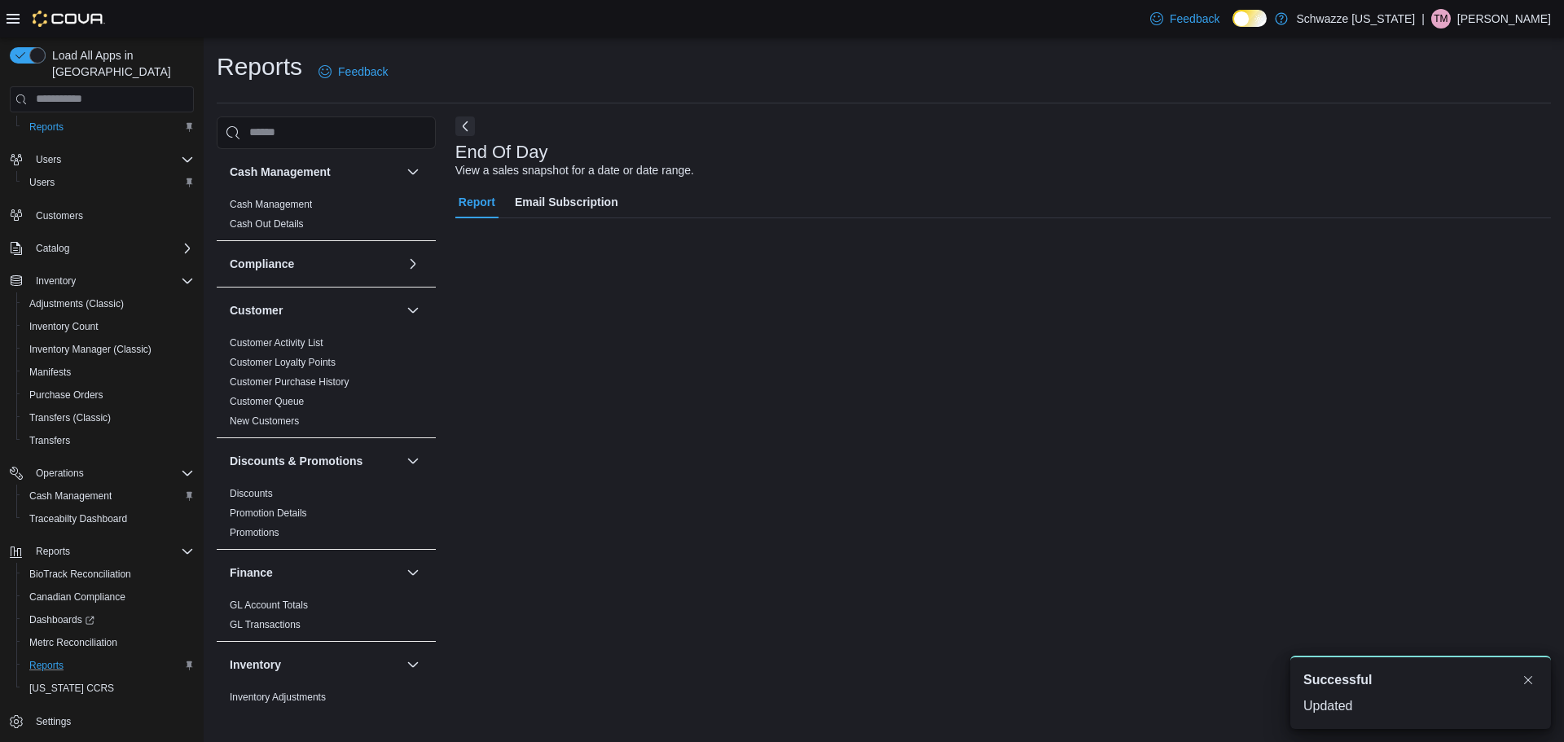
scroll to position [29, 0]
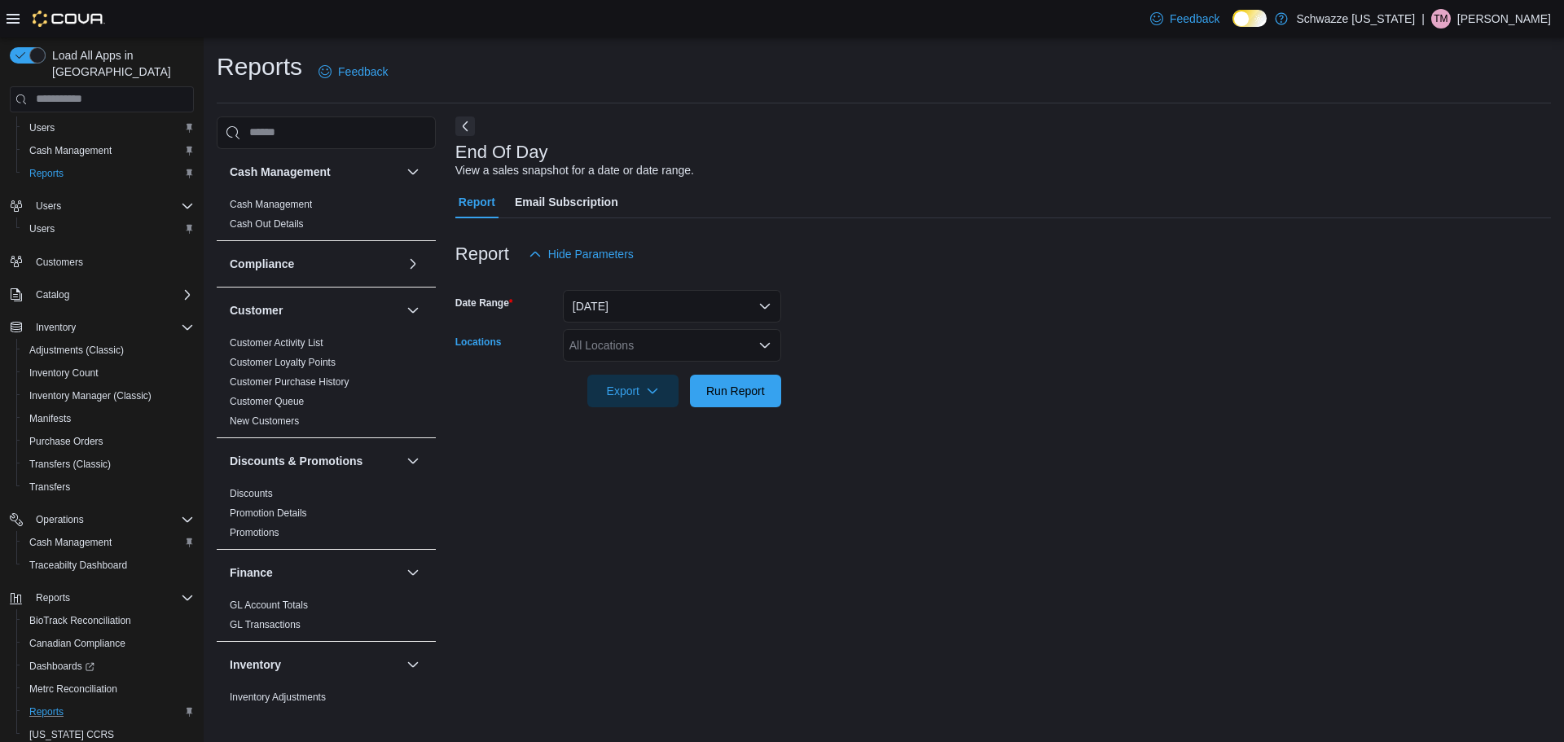
click at [641, 342] on div "All Locations" at bounding box center [672, 345] width 218 height 33
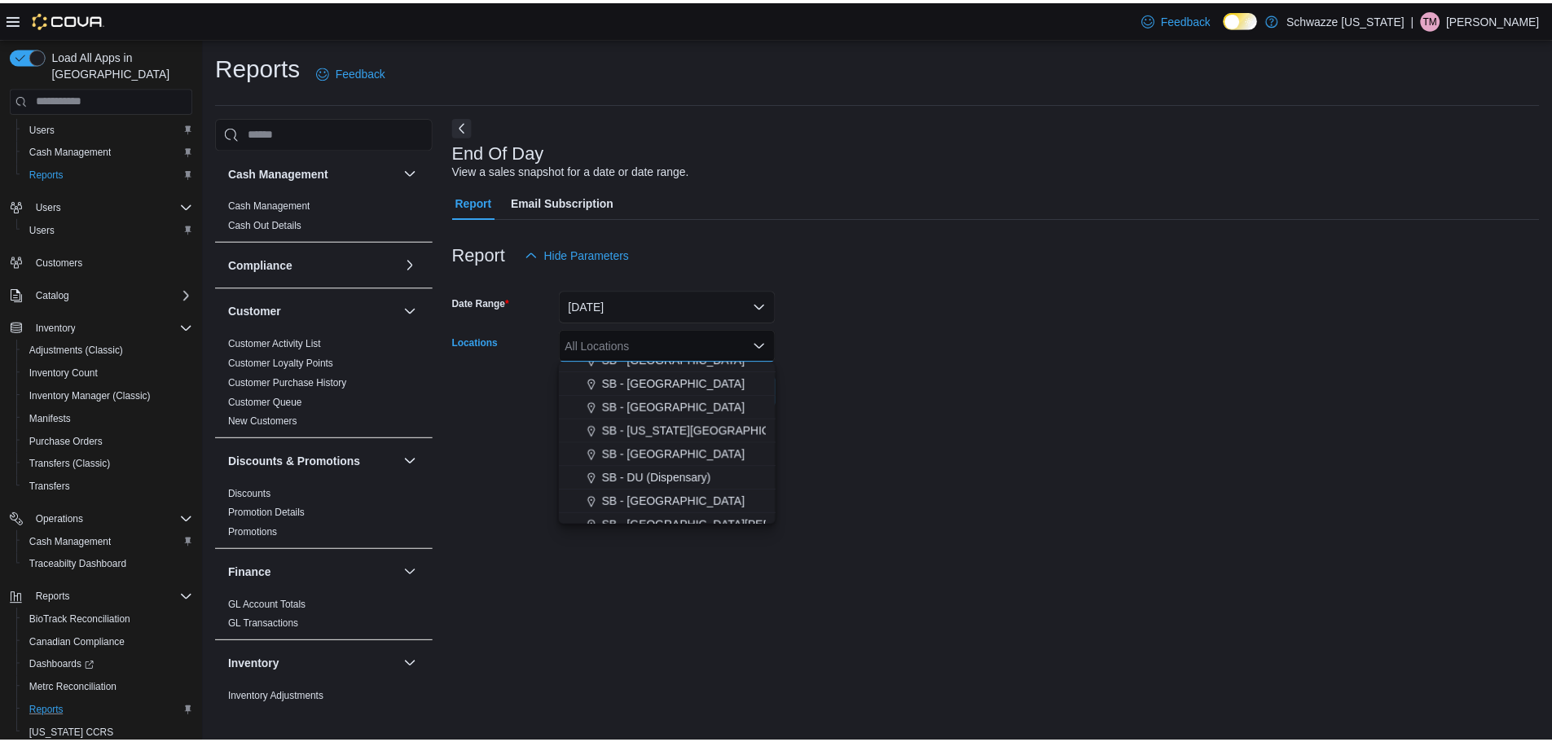
scroll to position [407, 0]
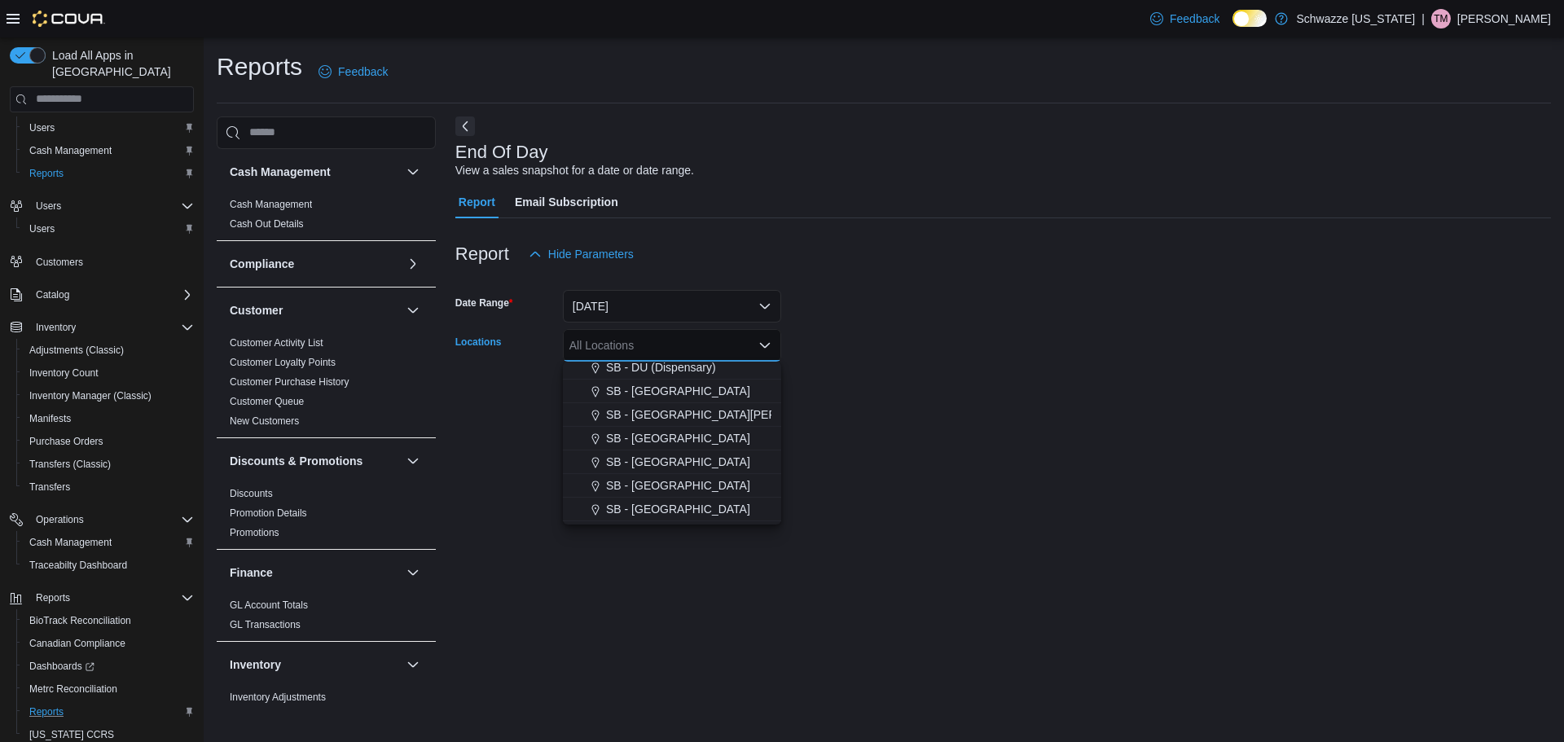
drag, startPoint x: 647, startPoint y: 507, endPoint x: 894, endPoint y: 437, distance: 256.6
click at [648, 507] on span "SB - [GEOGRAPHIC_DATA]" at bounding box center [678, 509] width 144 height 16
click at [982, 380] on form "Date Range [DATE] Locations SB - [GEOGRAPHIC_DATA] Combo box. Selected. SB - [G…" at bounding box center [1003, 338] width 1096 height 137
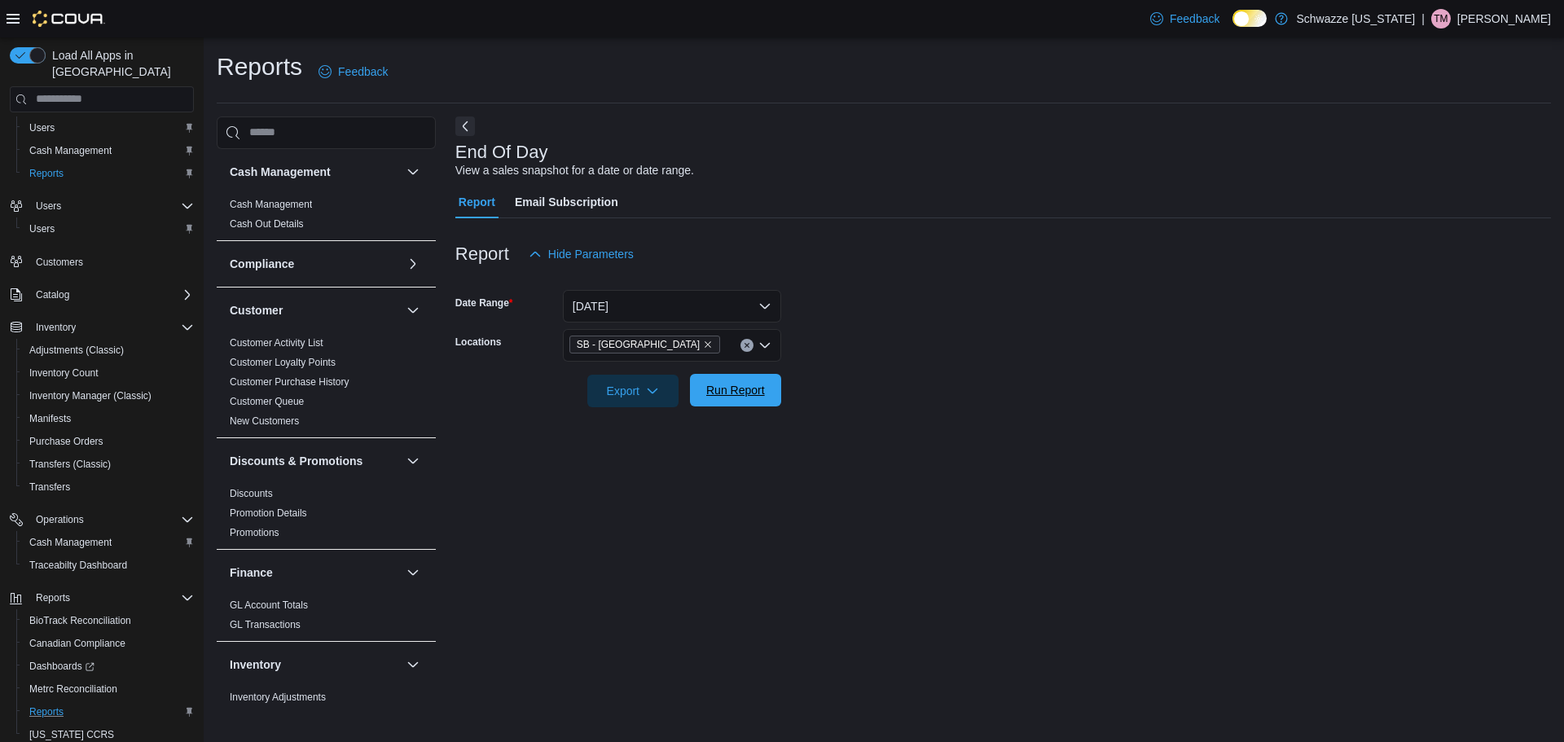
click at [756, 397] on span "Run Report" at bounding box center [735, 390] width 59 height 16
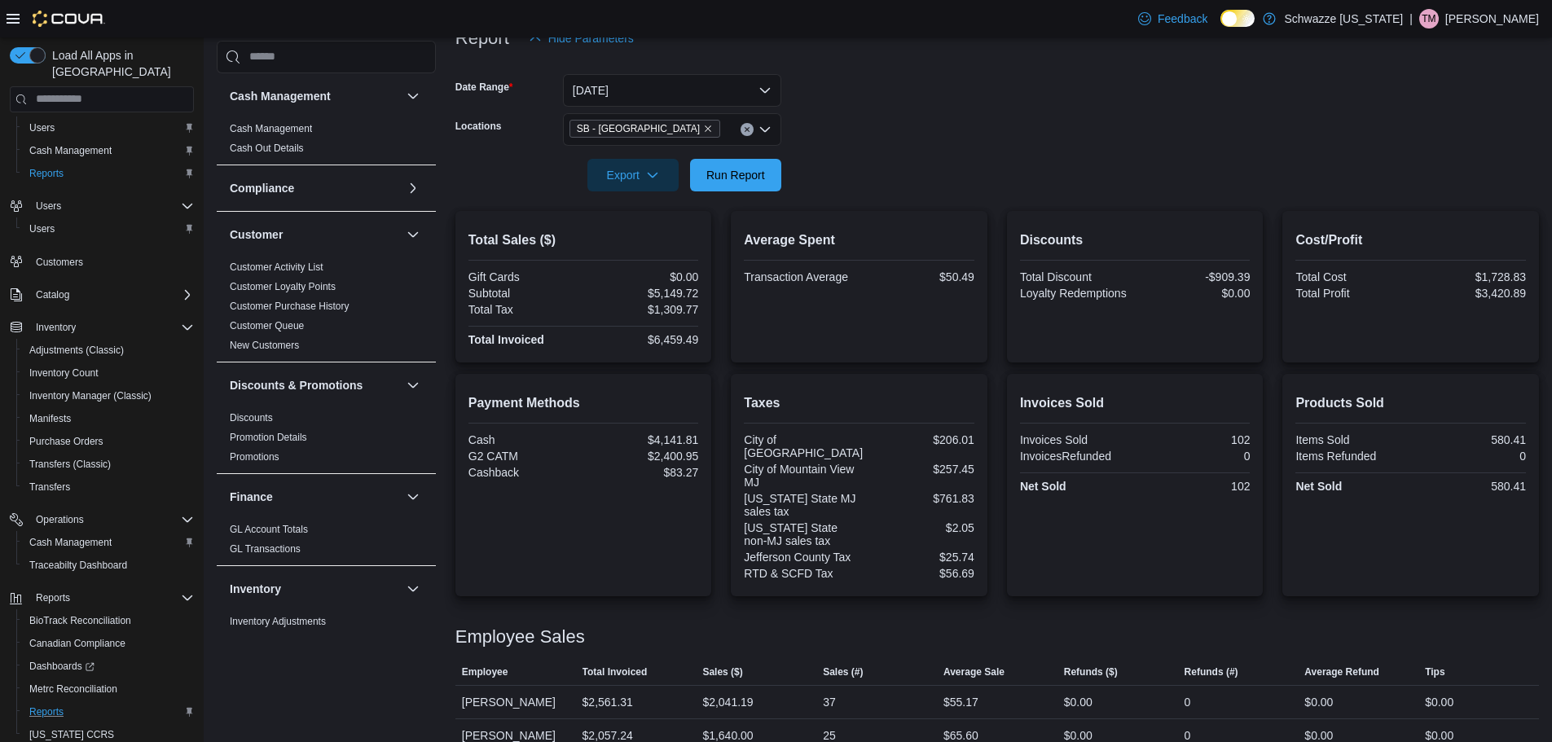
scroll to position [244, 0]
